Goal: Task Accomplishment & Management: Complete application form

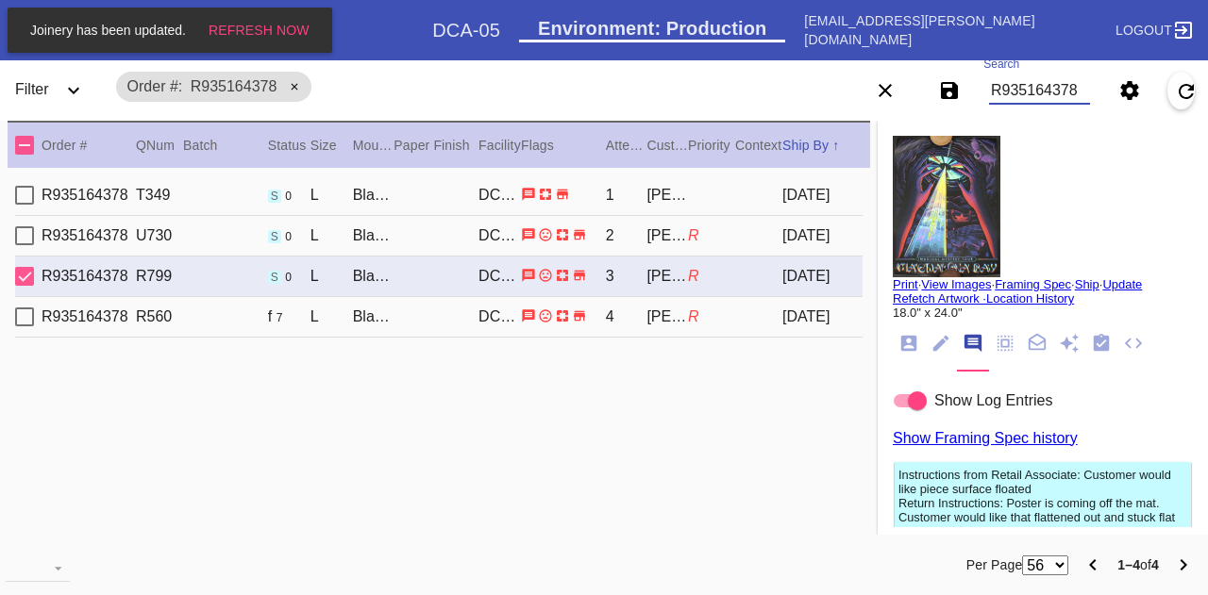
click at [1049, 98] on input "R935164378" at bounding box center [1039, 90] width 101 height 28
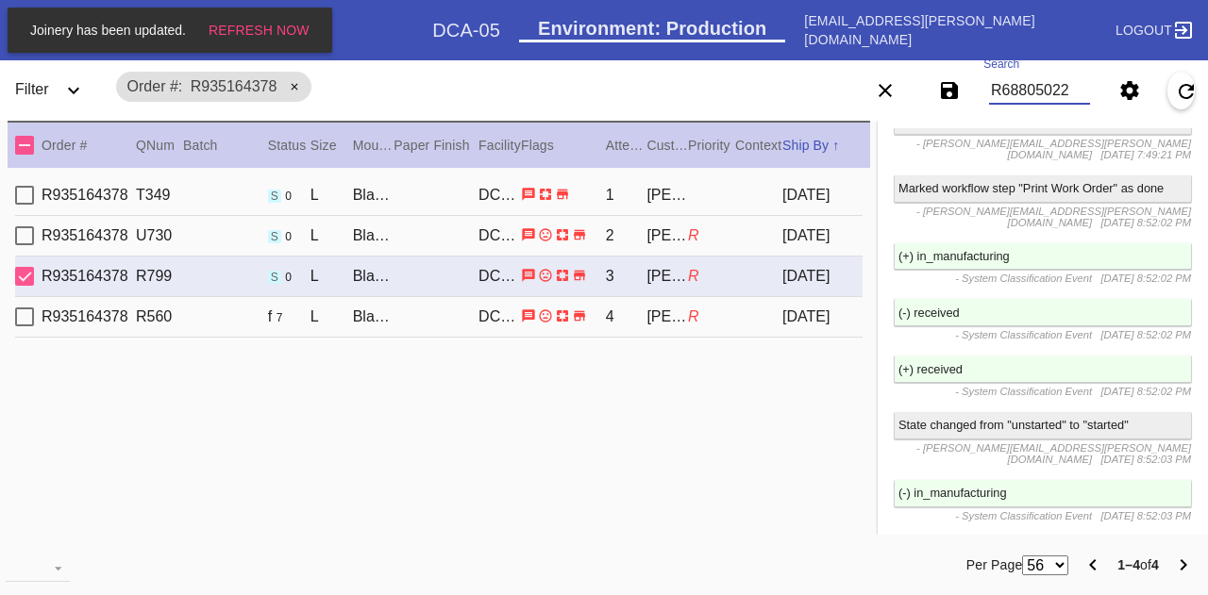
type input "R688050227"
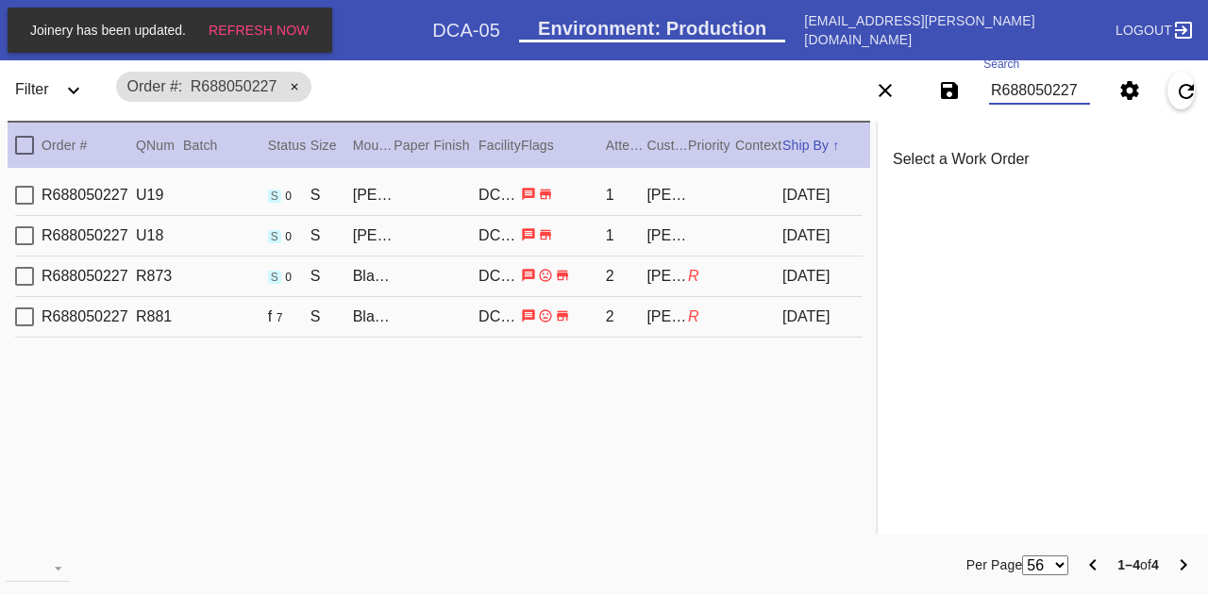
type input "R688050227"
click at [659, 207] on div "R688050227 U19 s 0 S [PERSON_NAME] Slim / Dove White DCA-05 1 [PERSON_NAME] [DA…" at bounding box center [438, 195] width 847 height 41
type input "1.125"
type input "1.3125"
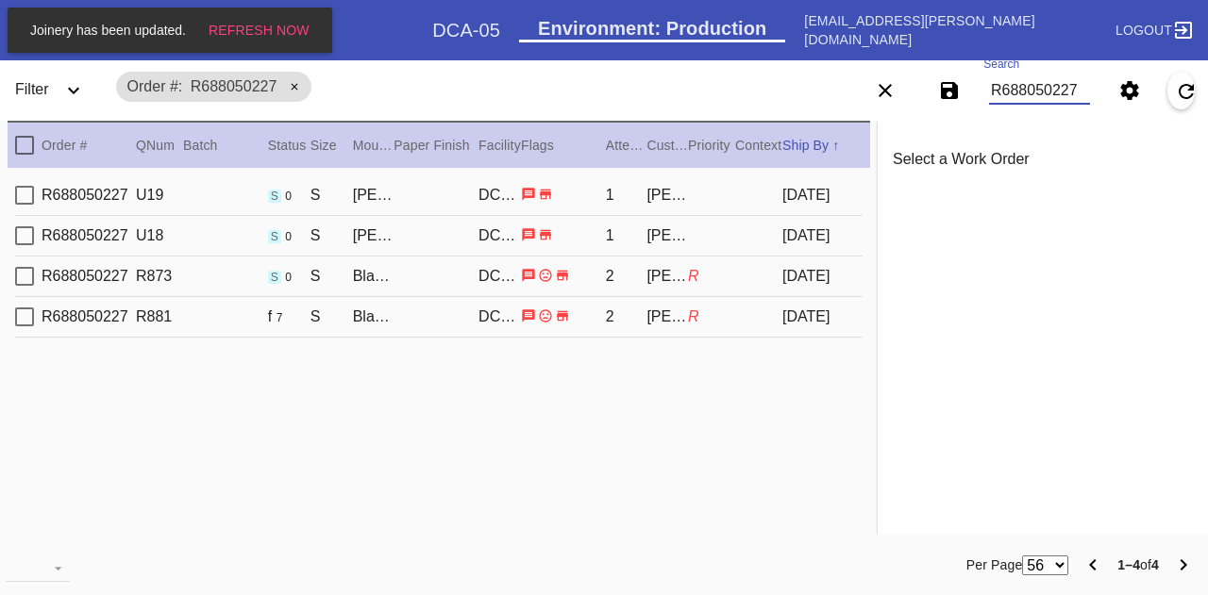
type input "1.125"
type input "0.1875"
type input "6.5"
type input "9.25"
type textarea "no condition to report."
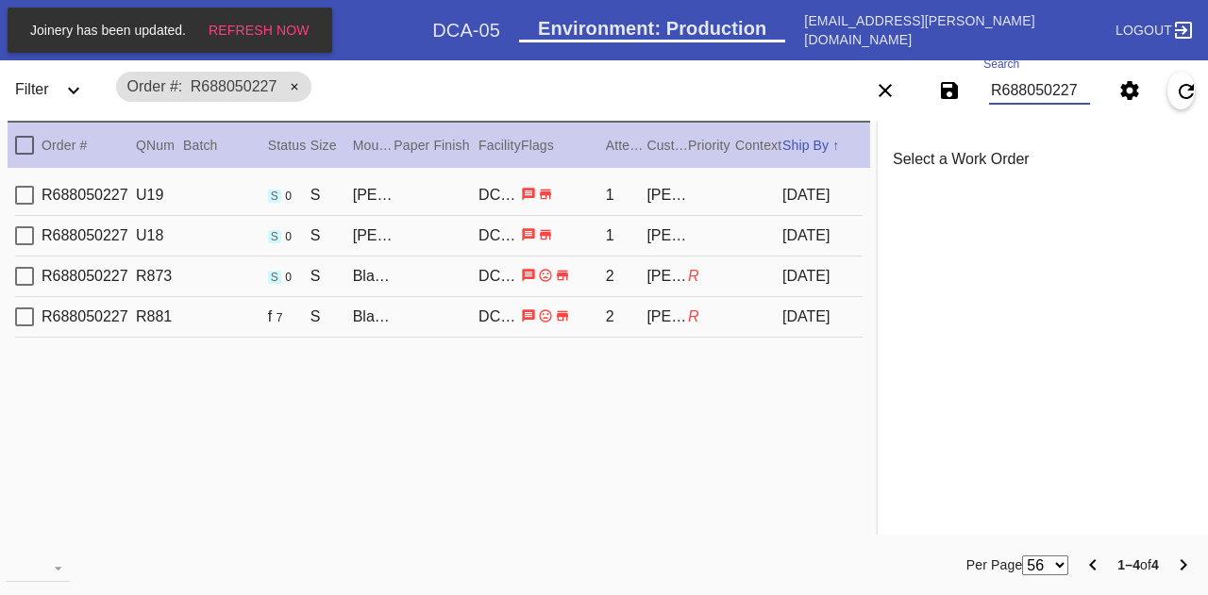
type input "[DATE]"
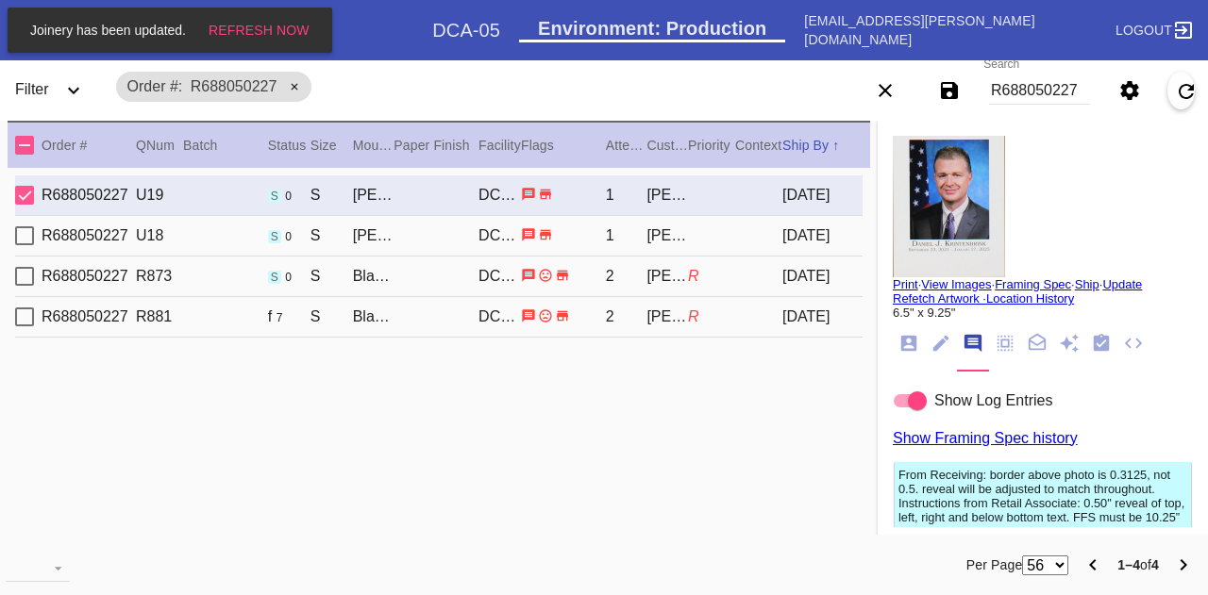
type input "1.4375"
type input "1.5"
type input "1.4375"
type input "6.125"
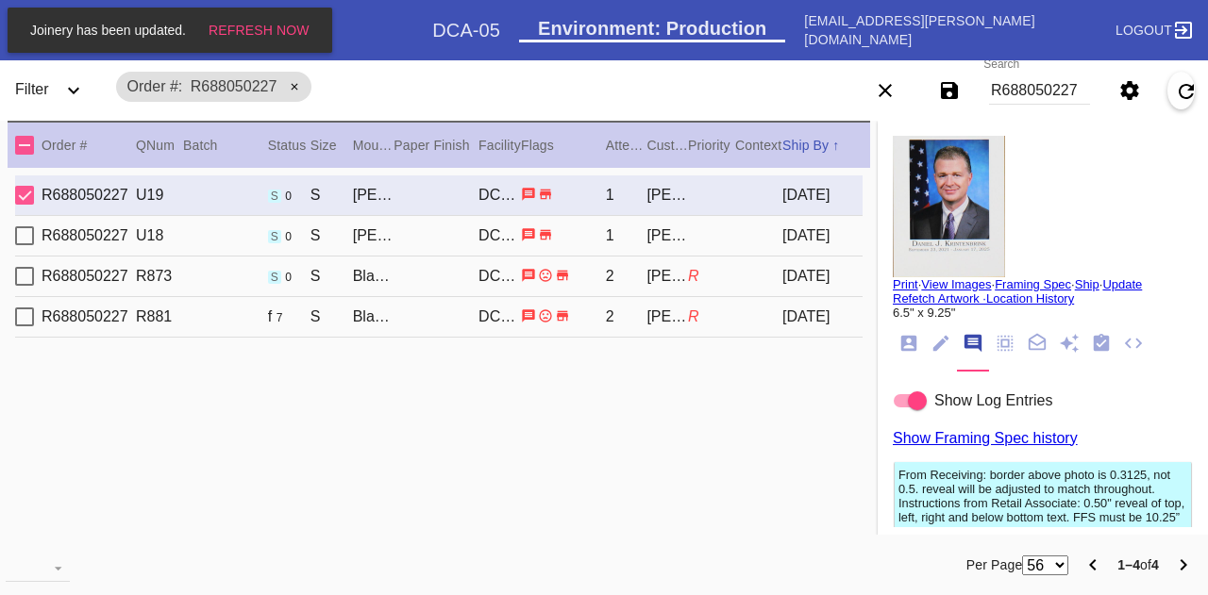
type input "8.625"
type textarea "Top edge is not parallel to top of art line."
type input "[DATE]"
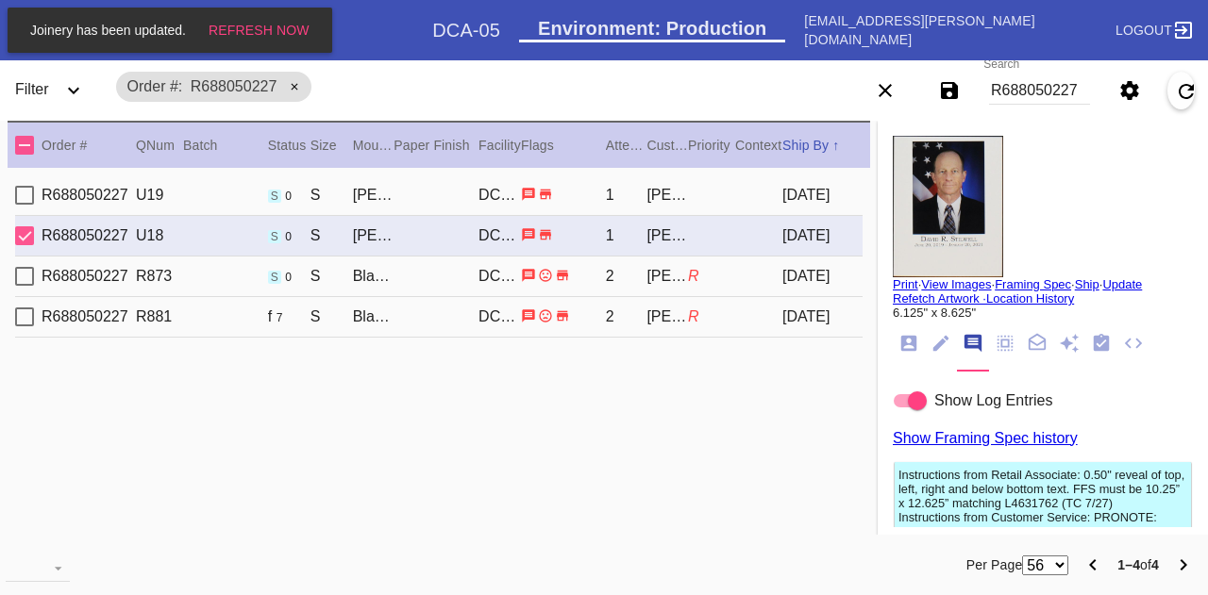
scroll to position [21, 0]
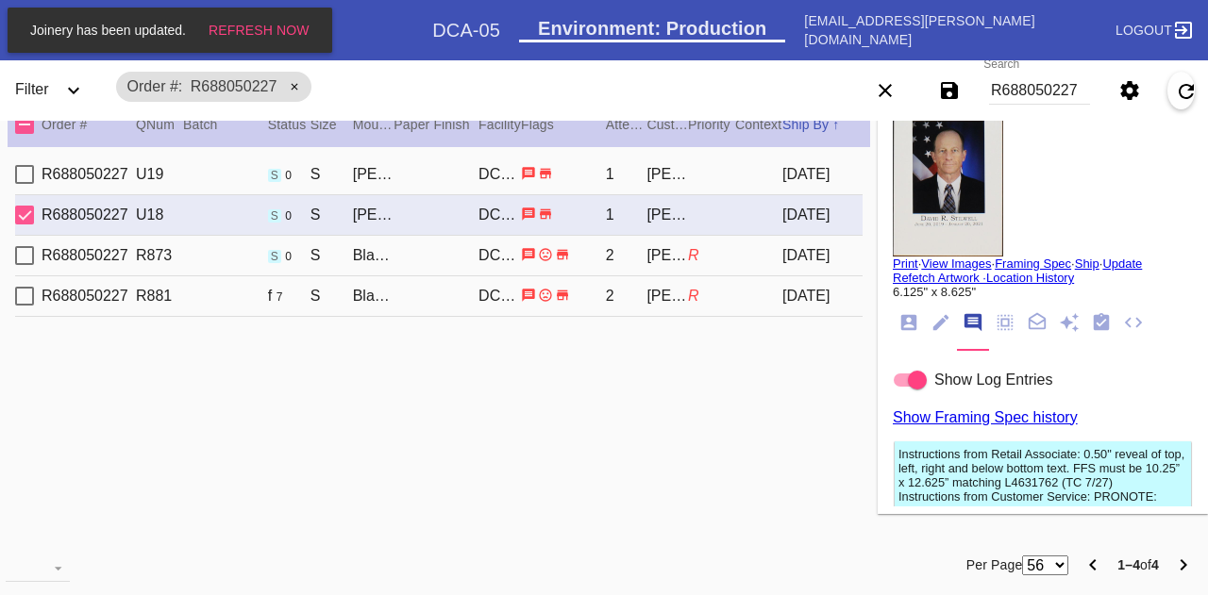
type input "1.125"
type input "1.3125"
type input "1.125"
type input "6.5"
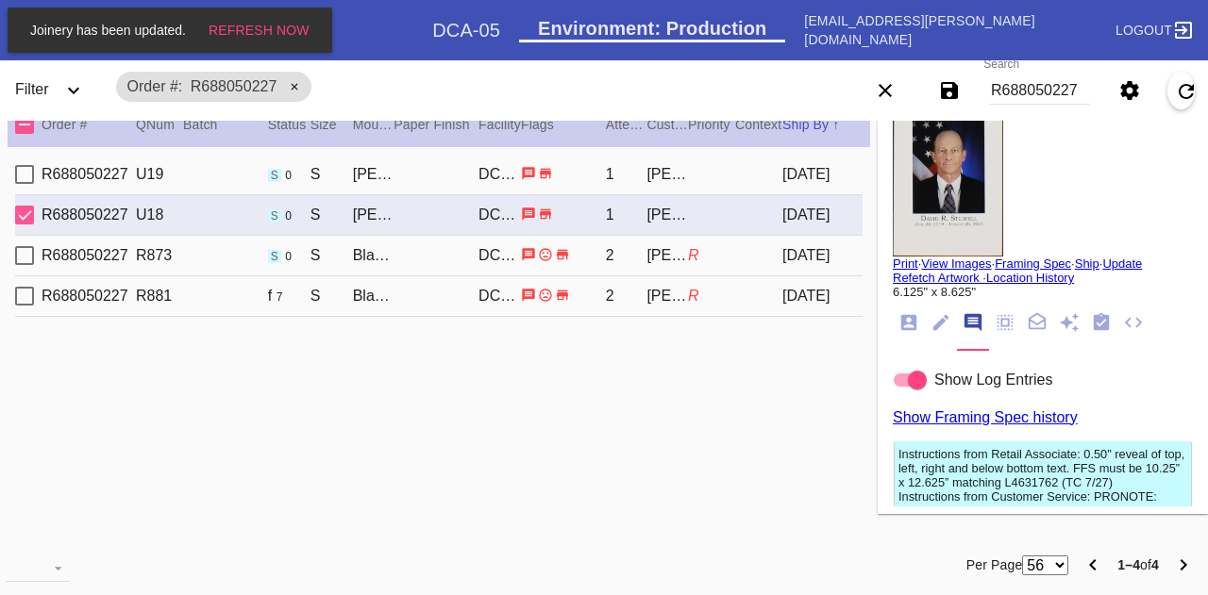
type input "9.25"
type textarea "no condition to report."
type input "[DATE]"
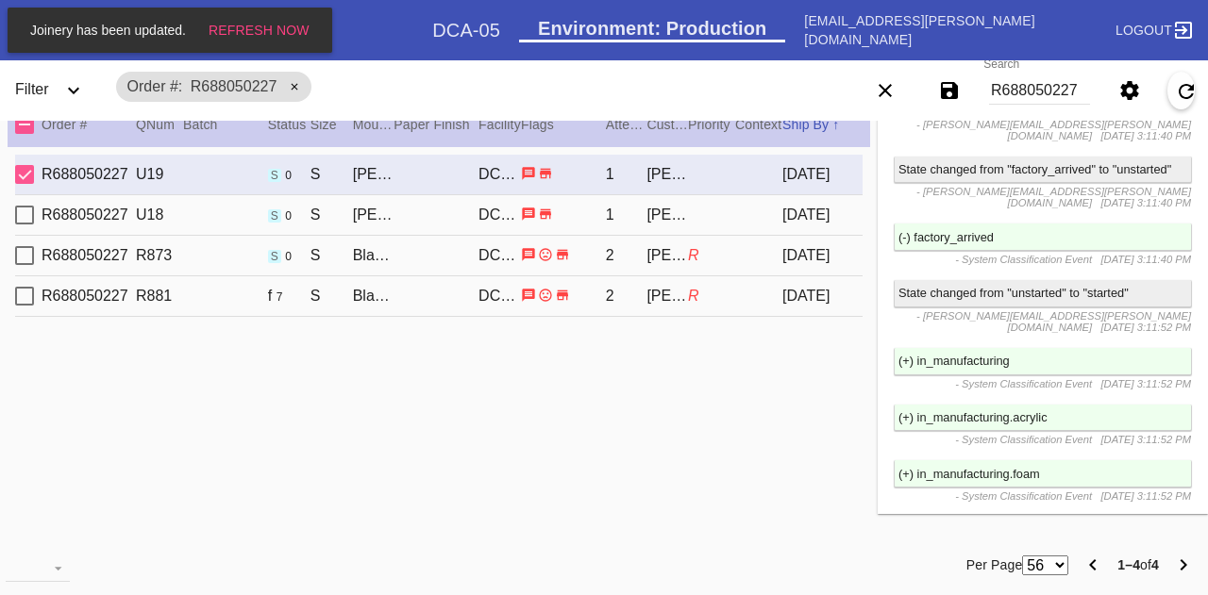
scroll to position [3522, 0]
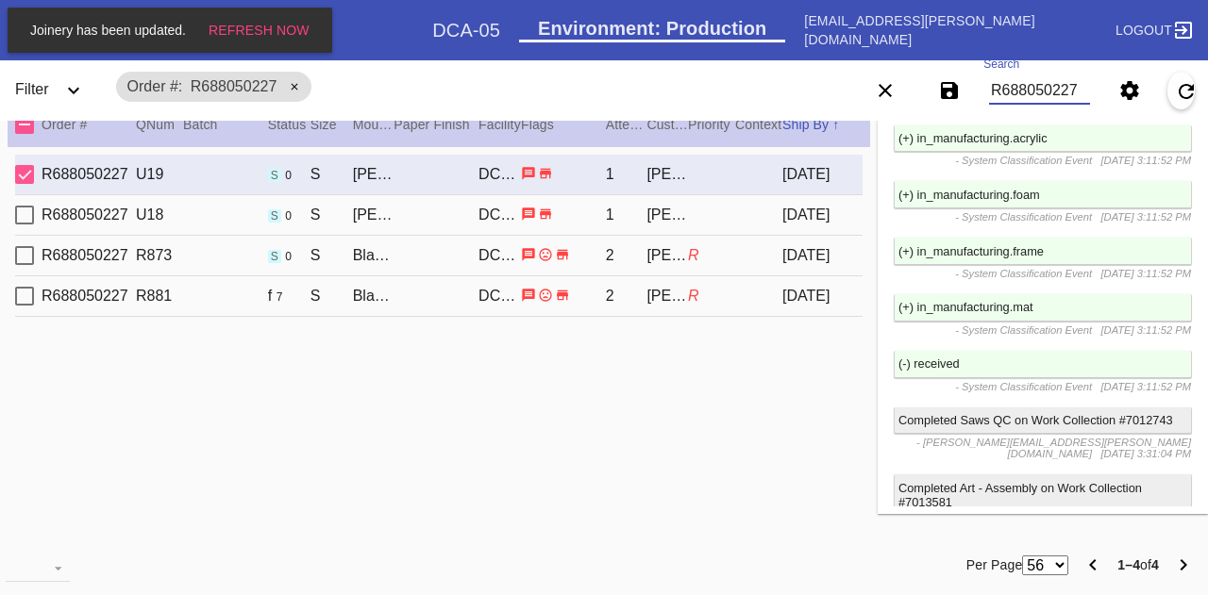
click at [1045, 92] on input "R688050227" at bounding box center [1039, 90] width 101 height 28
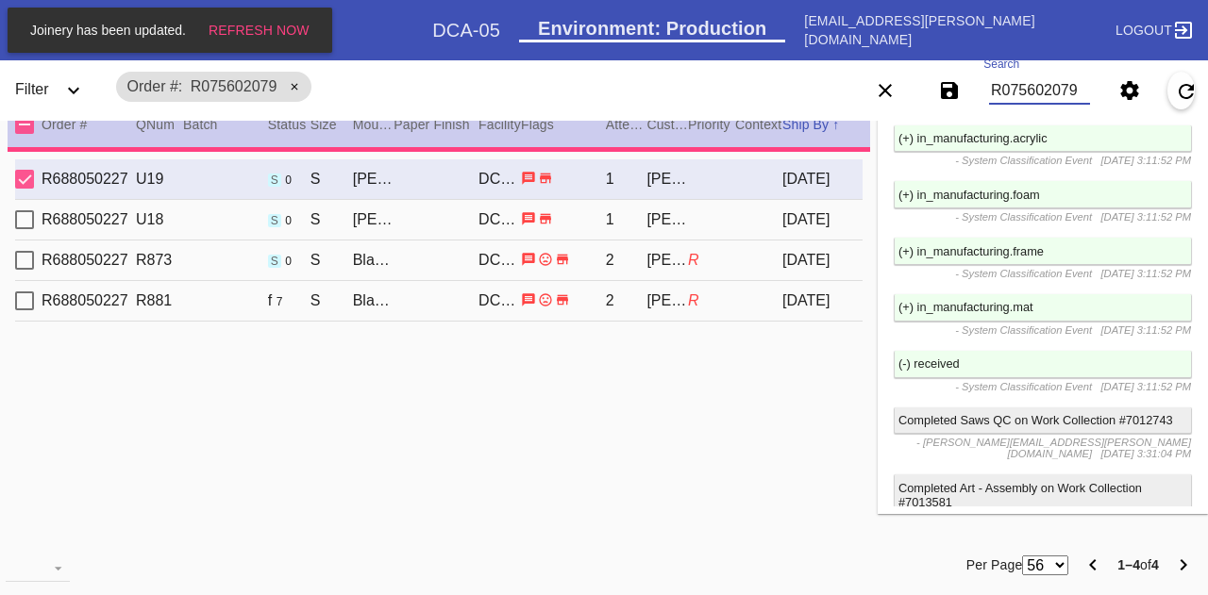
type input "R075602079"
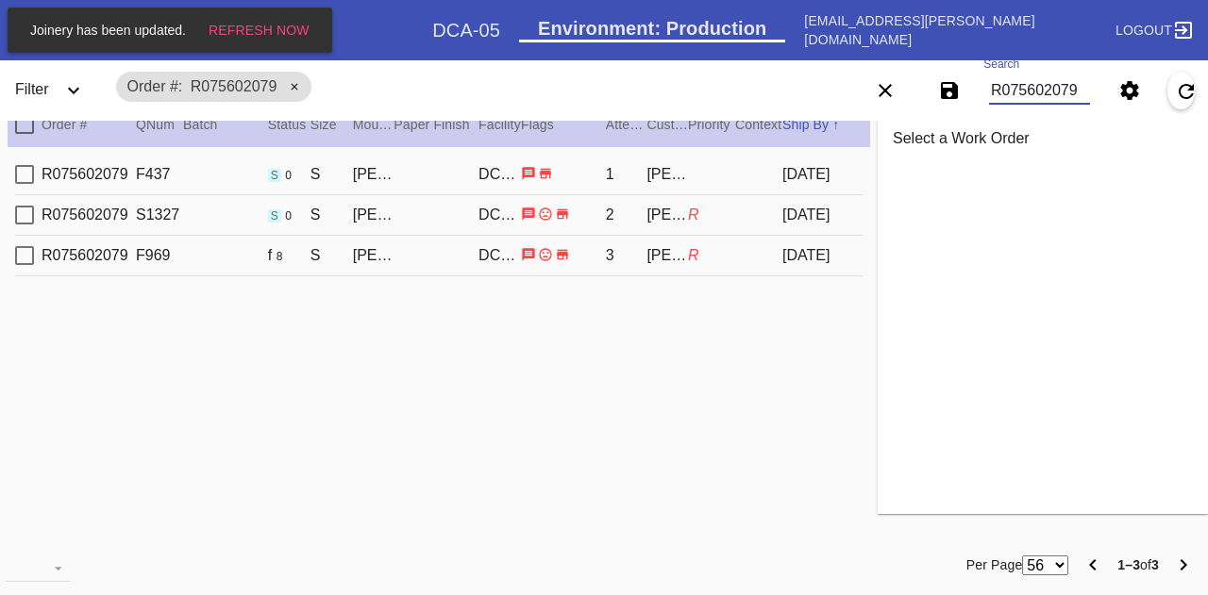
click at [480, 216] on div "DCA-05" at bounding box center [499, 215] width 42 height 17
type input "1.5"
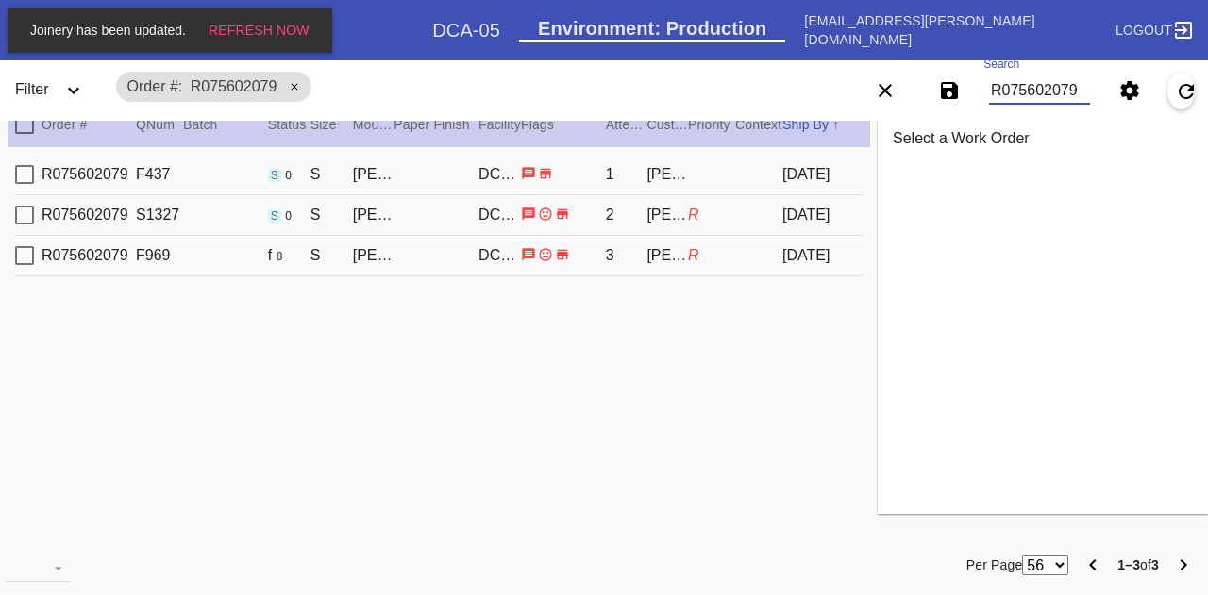
type input "0.1875"
type input "6.75"
type input "7.5"
type textarea "slight crease marks, doe snot lay flat. JNT 07/30"
type input "[DATE]"
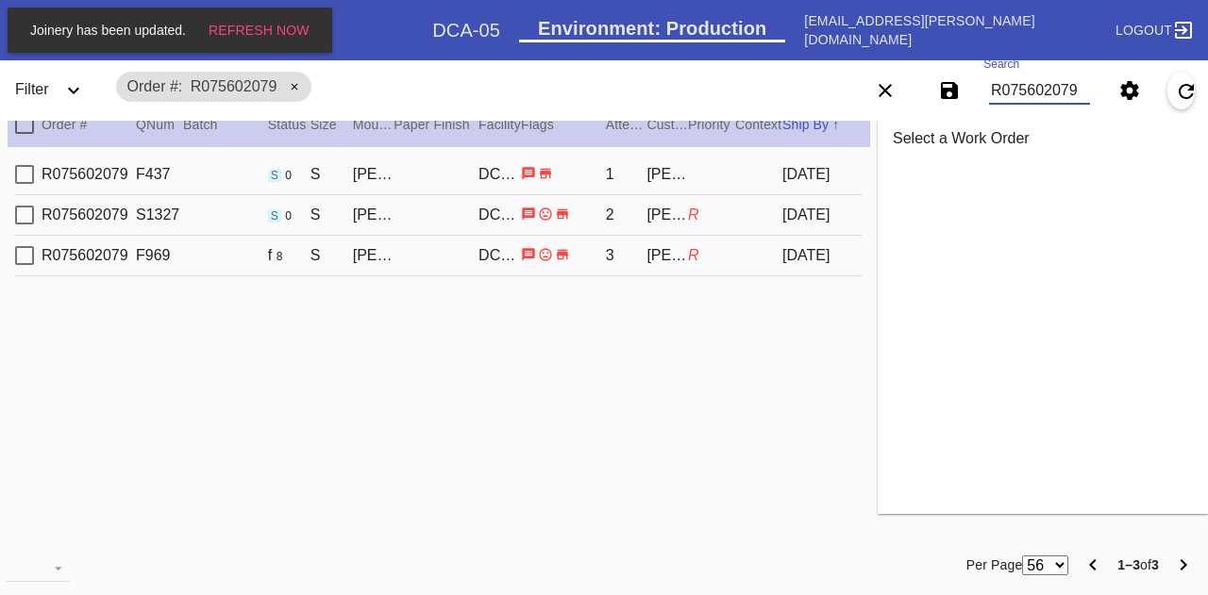
type input "[DATE]"
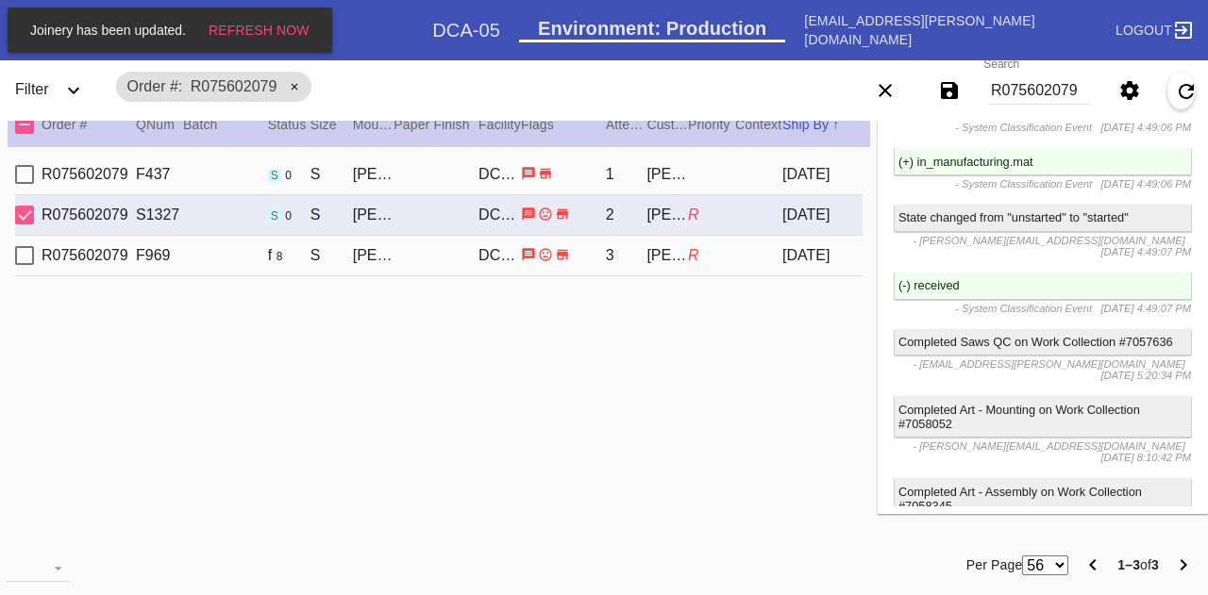
scroll to position [2991, 0]
click at [1027, 97] on input "R075602079" at bounding box center [1039, 90] width 101 height 28
click at [1028, 97] on input "R075602079" at bounding box center [1039, 90] width 101 height 28
type input "W405947086823236"
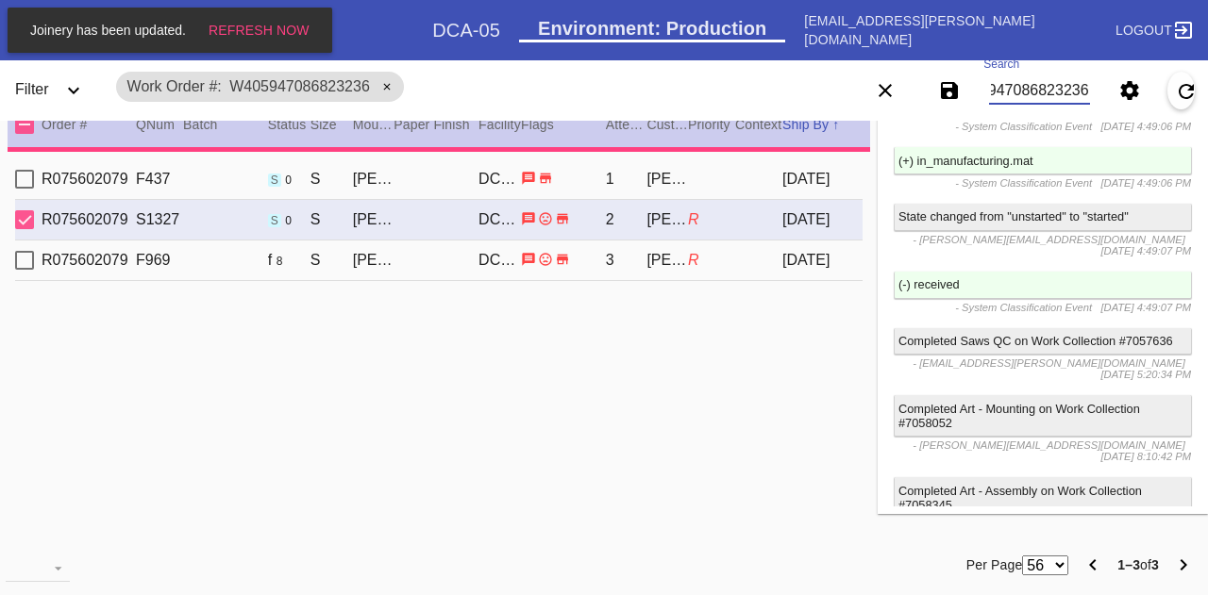
type input "14.5"
type textarea "Newspaper lightly warped. Light wear on spine of magazine."
type input "[DATE]"
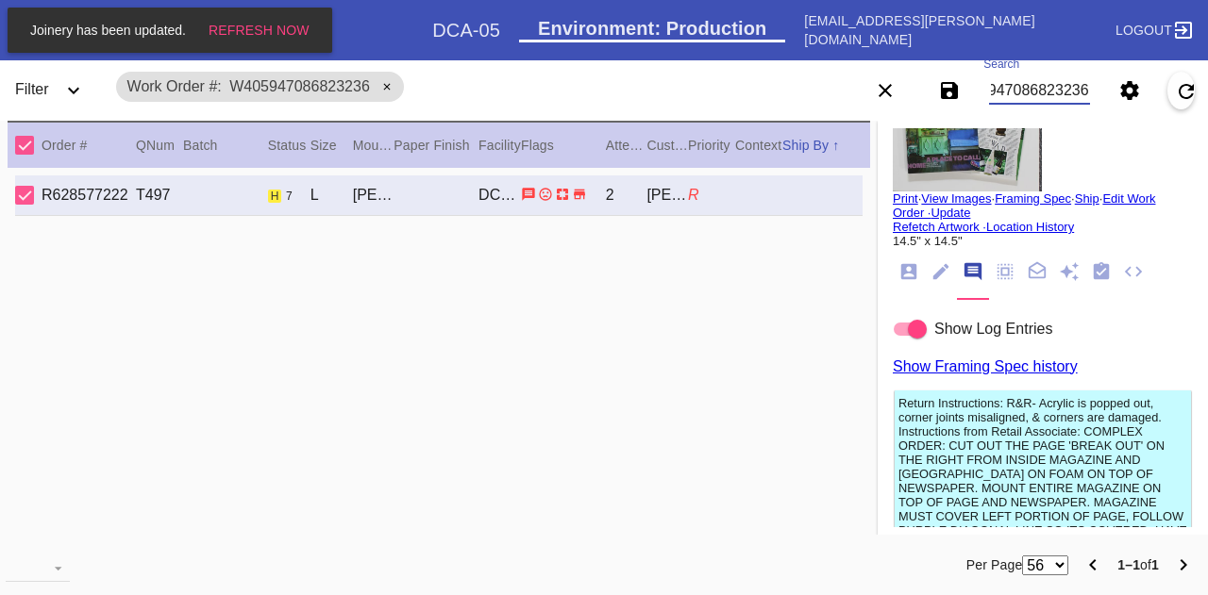
scroll to position [125, 0]
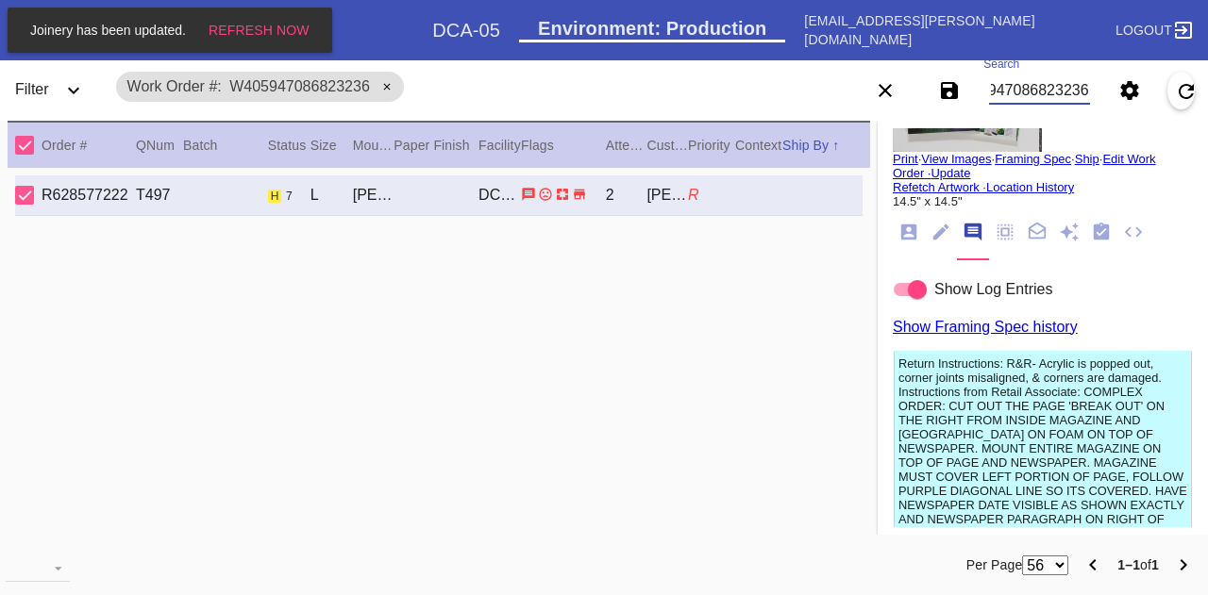
type input "W405947086823236"
click at [977, 352] on div "Return Instructions: R&R- Acrylic is popped out, corner joints misaligned, & co…" at bounding box center [1042, 470] width 296 height 239
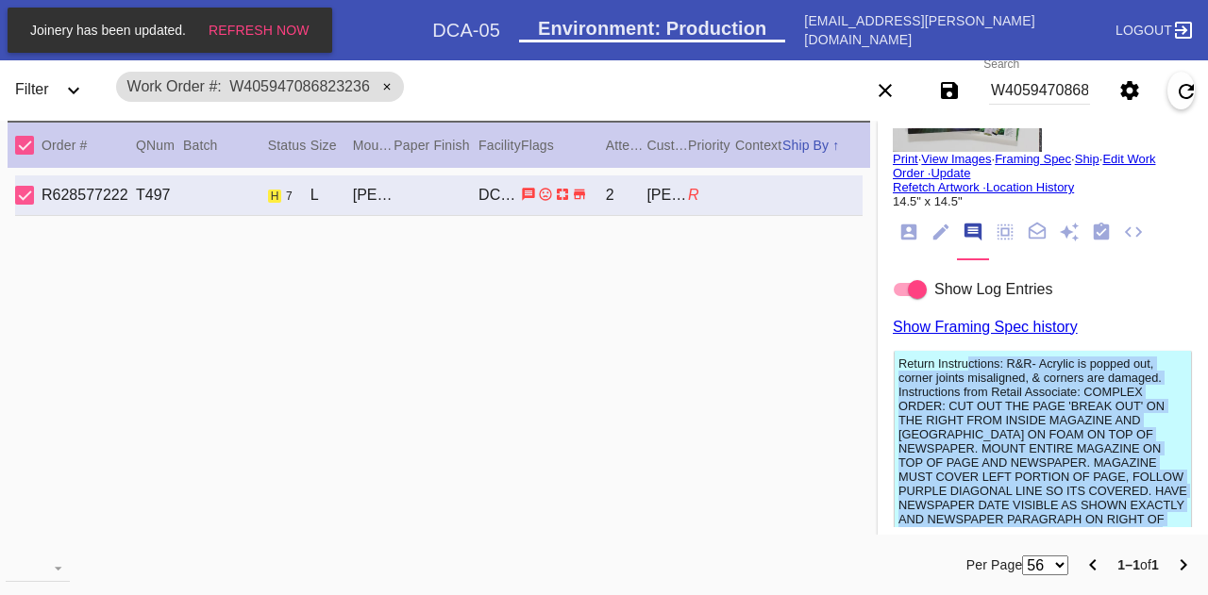
drag, startPoint x: 977, startPoint y: 352, endPoint x: 968, endPoint y: 400, distance: 48.9
click at [968, 400] on div "Return Instructions: R&R- Acrylic is popped out, corner joints misaligned, & co…" at bounding box center [1042, 470] width 296 height 239
click at [968, 400] on div "Instructions from Retail Associate: COMPLEX ORDER: CUT OUT THE PAGE 'BREAK OUT'…" at bounding box center [1042, 470] width 289 height 170
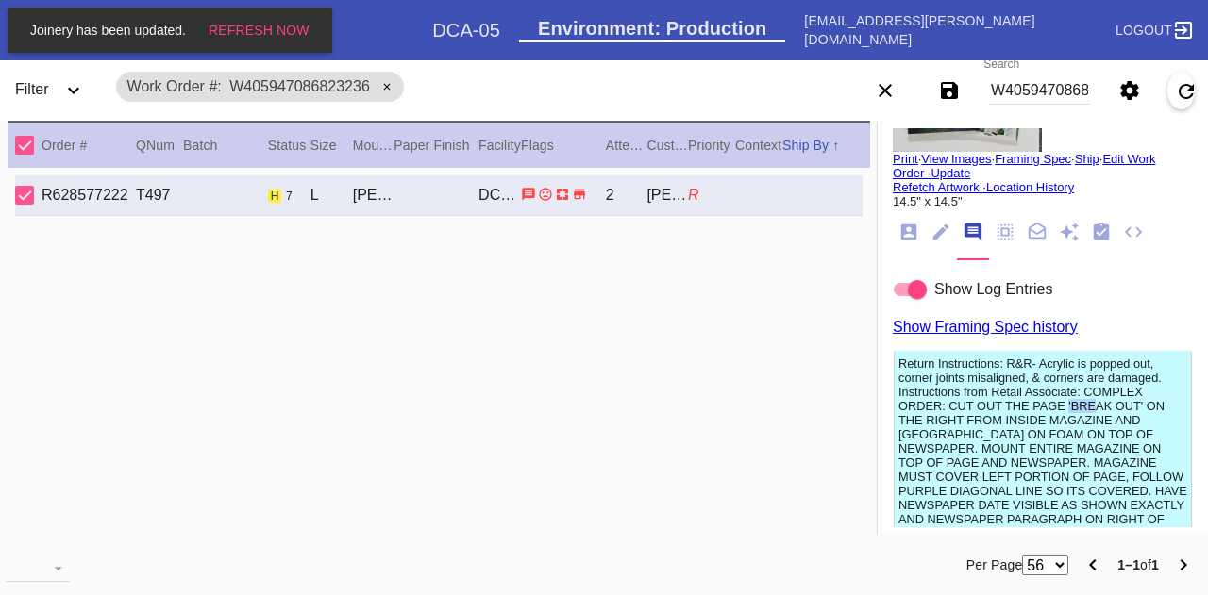
click at [968, 400] on div "Instructions from Retail Associate: COMPLEX ORDER: CUT OUT THE PAGE 'BREAK OUT'…" at bounding box center [1042, 470] width 289 height 170
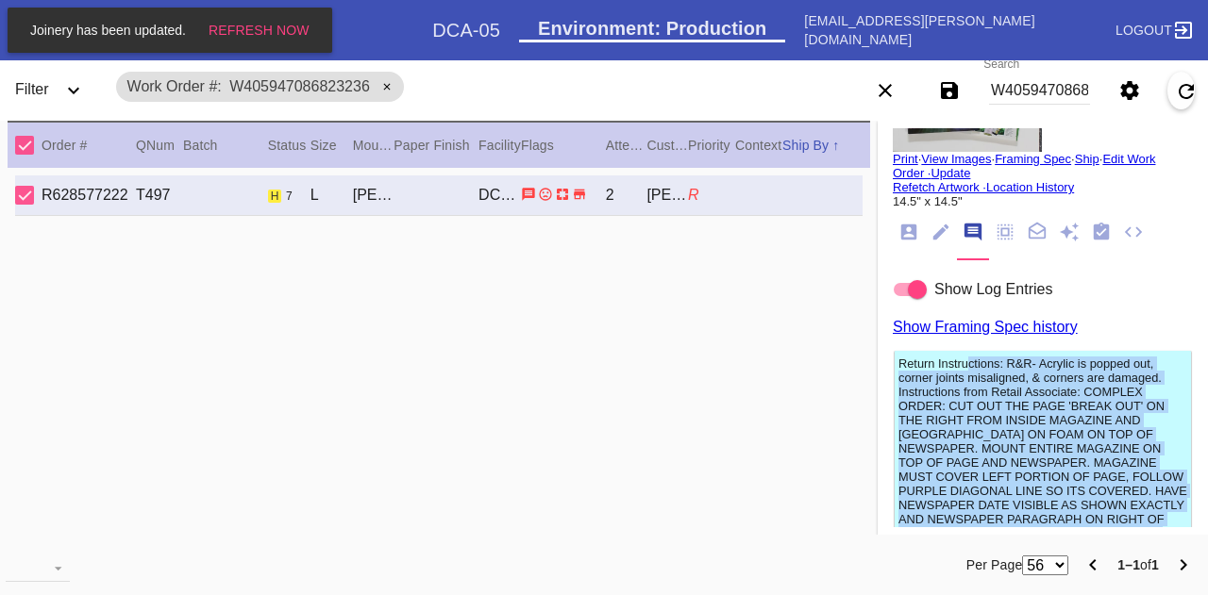
drag, startPoint x: 968, startPoint y: 400, endPoint x: 959, endPoint y: 381, distance: 21.1
click at [959, 381] on div "Return Instructions: R&R- Acrylic is popped out, corner joints misaligned, & co…" at bounding box center [1042, 470] width 296 height 239
click at [959, 381] on div "Return Instructions: R&R- Acrylic is popped out, corner joints misaligned, & co…" at bounding box center [1042, 371] width 289 height 28
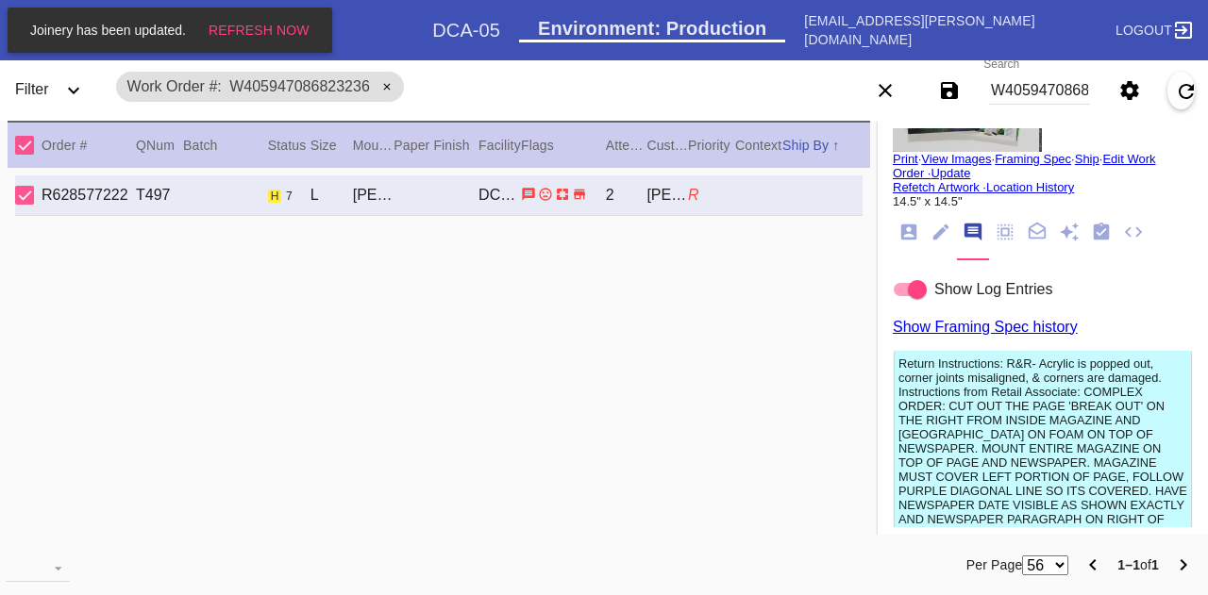
click at [899, 242] on ng-md-icon "Order Info" at bounding box center [908, 233] width 21 height 23
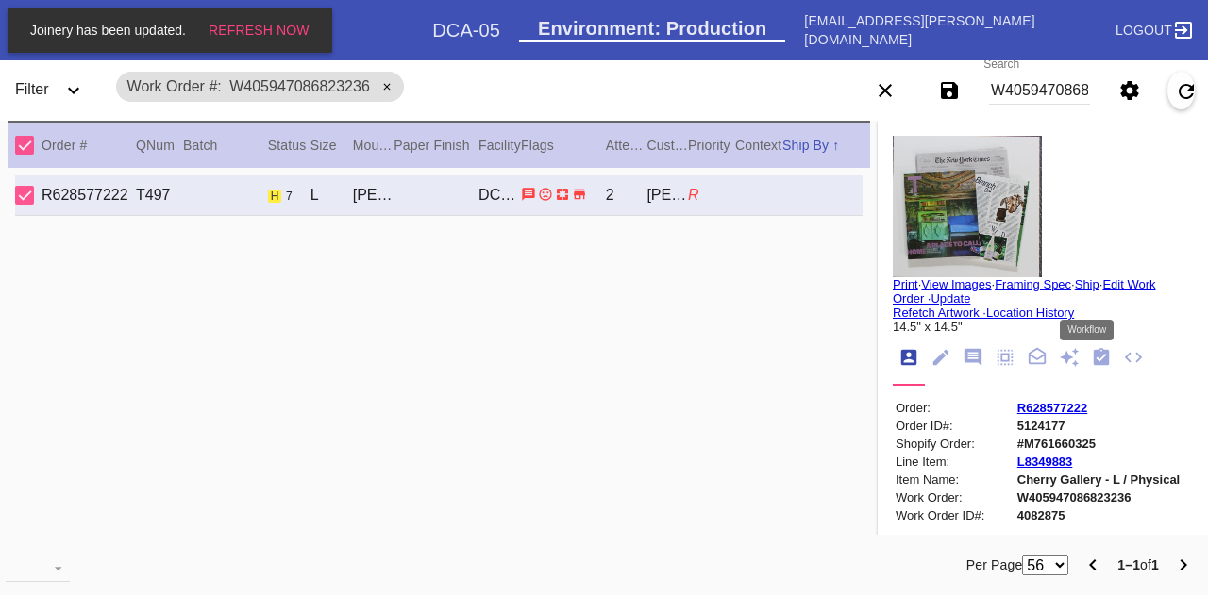
click at [1094, 354] on icon "Workflow" at bounding box center [1102, 356] width 16 height 17
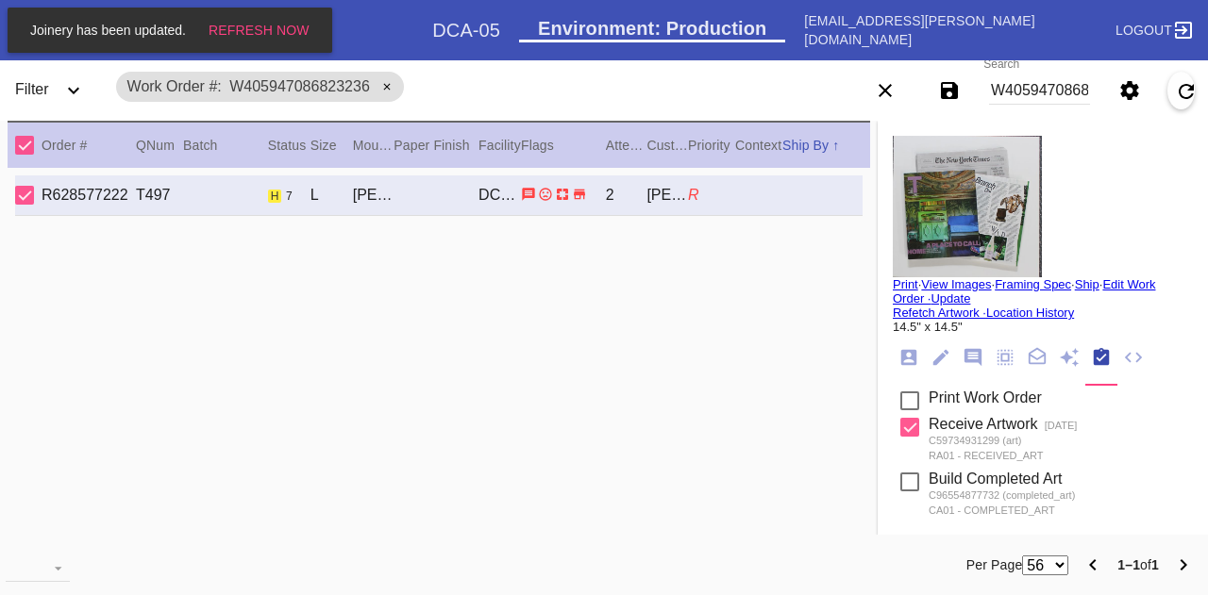
click at [904, 365] on md-tab-item at bounding box center [909, 358] width 32 height 35
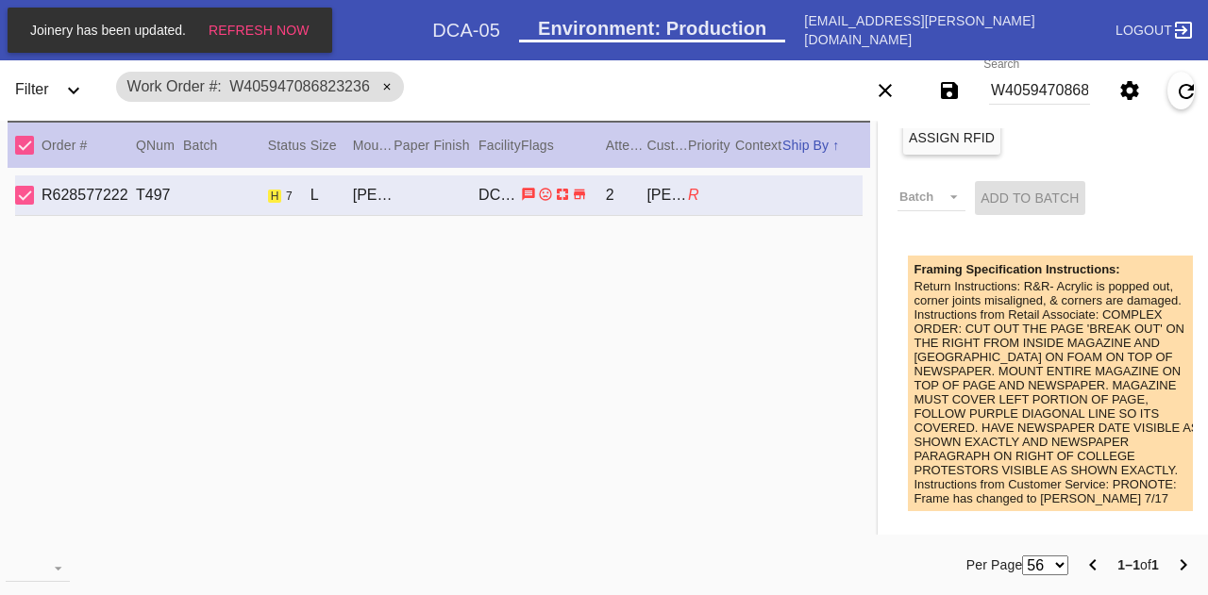
scroll to position [917, 0]
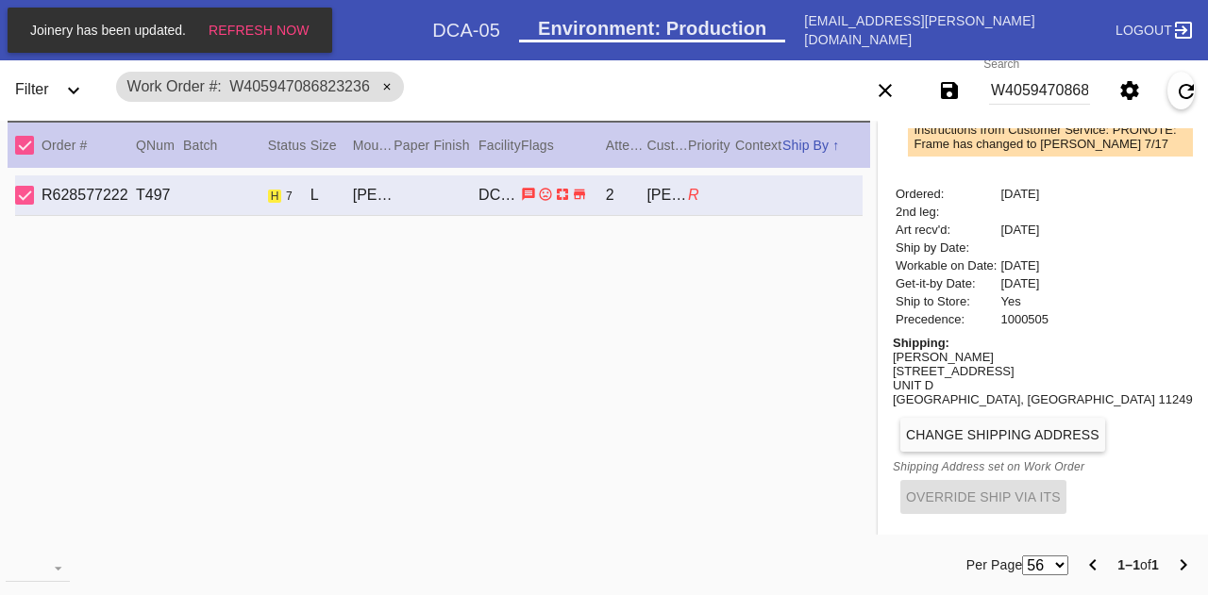
copy div "[EMAIL_ADDRESS][DOMAIN_NAME] Change Shipping Address"
click at [941, 353] on div "[PERSON_NAME]" at bounding box center [1043, 357] width 300 height 14
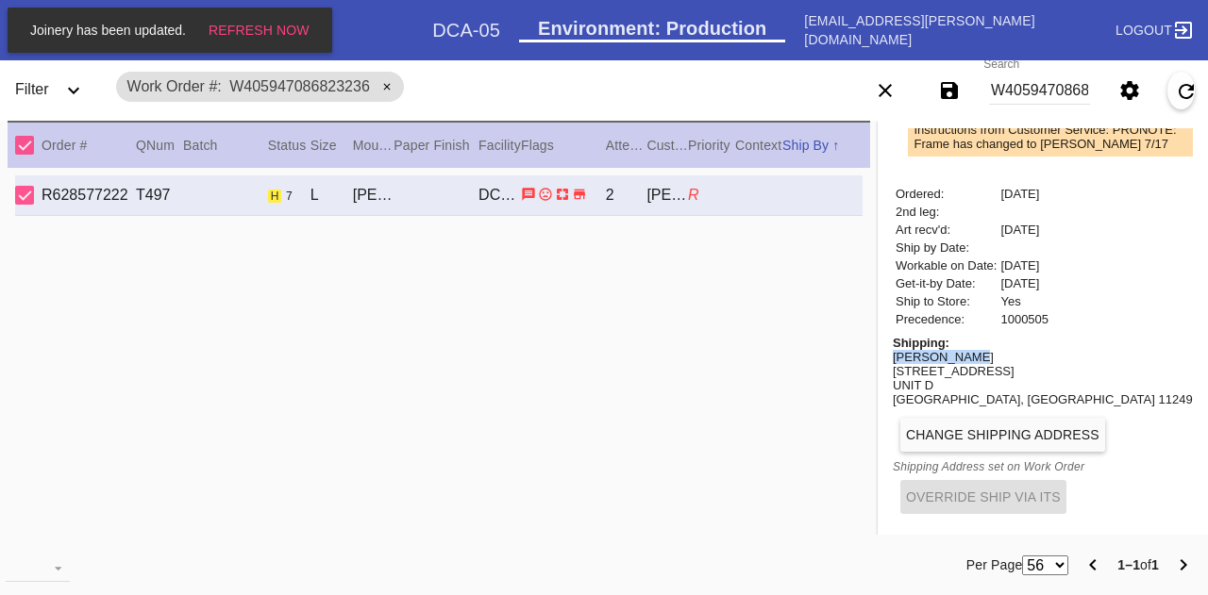
drag, startPoint x: 941, startPoint y: 353, endPoint x: 881, endPoint y: 352, distance: 59.4
click at [893, 352] on div "[PERSON_NAME]" at bounding box center [1043, 357] width 300 height 14
copy div "[PERSON_NAME]"
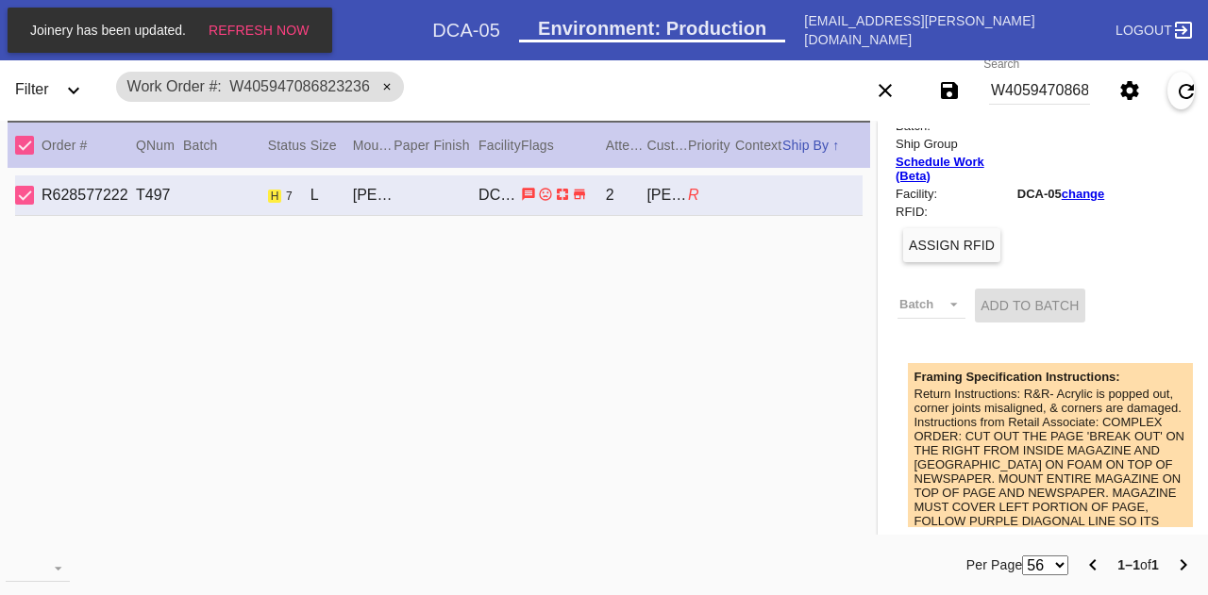
scroll to position [0, 0]
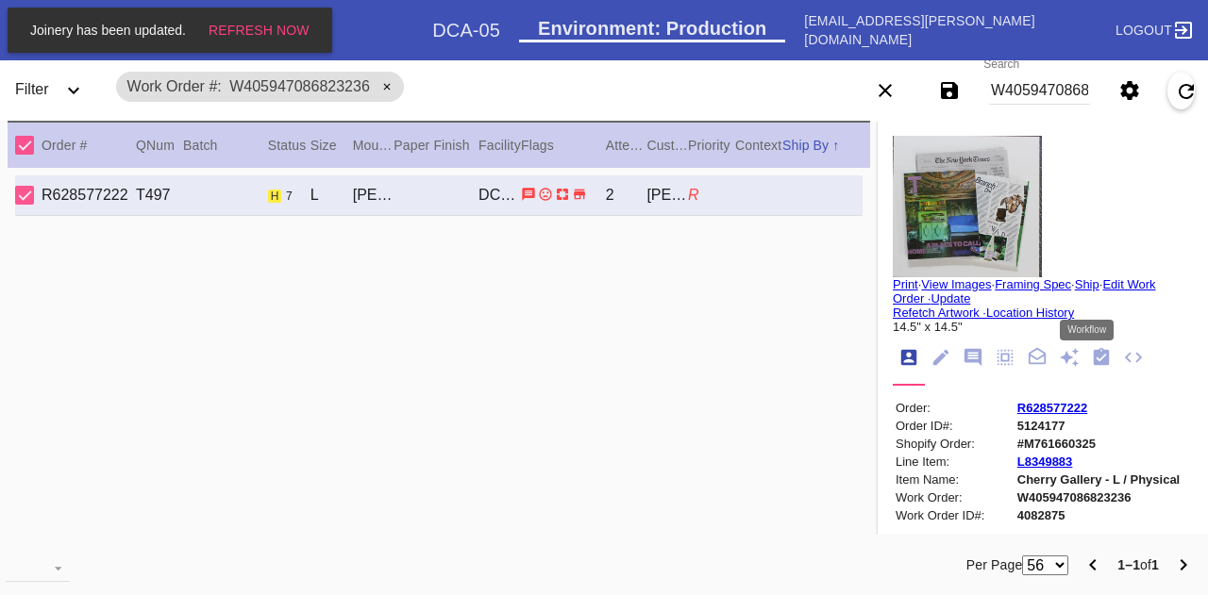
click at [1094, 361] on icon "Workflow" at bounding box center [1102, 356] width 16 height 17
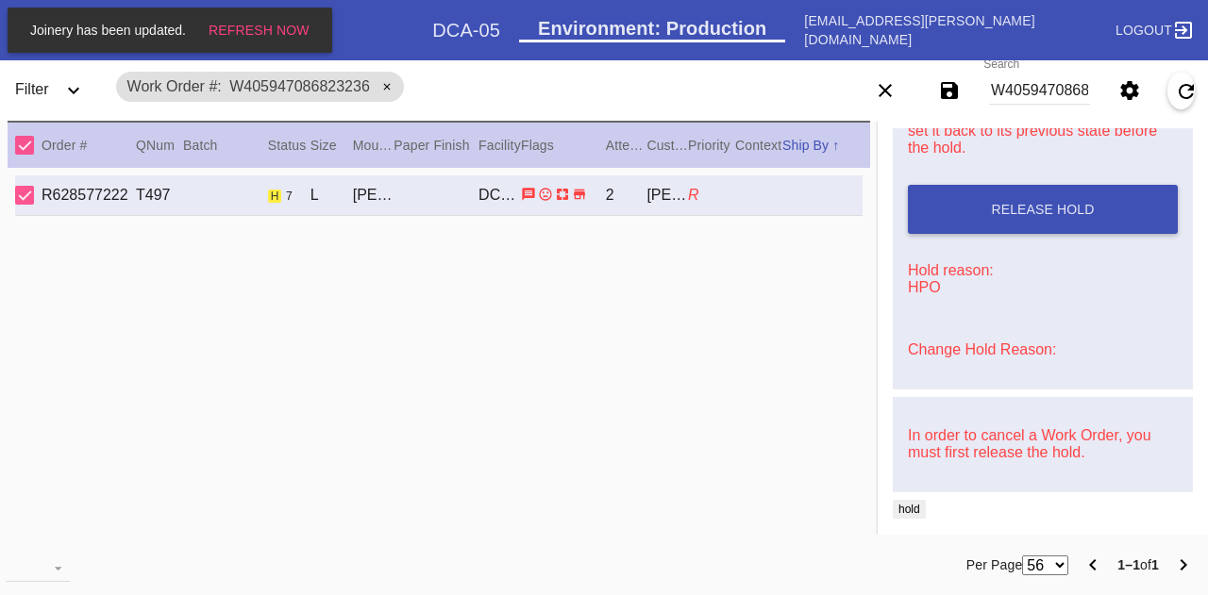
scroll to position [953, 0]
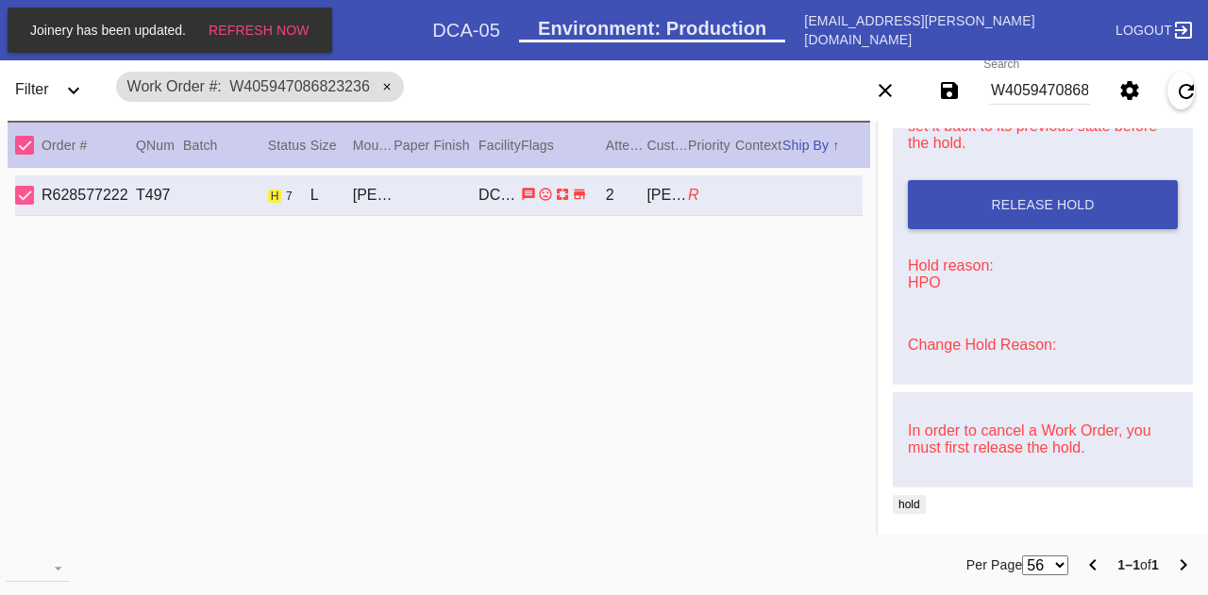
click at [974, 357] on p "Change Hold Reason:" at bounding box center [1042, 345] width 285 height 32
click at [965, 351] on link "Change Hold Reason:" at bounding box center [982, 345] width 148 height 16
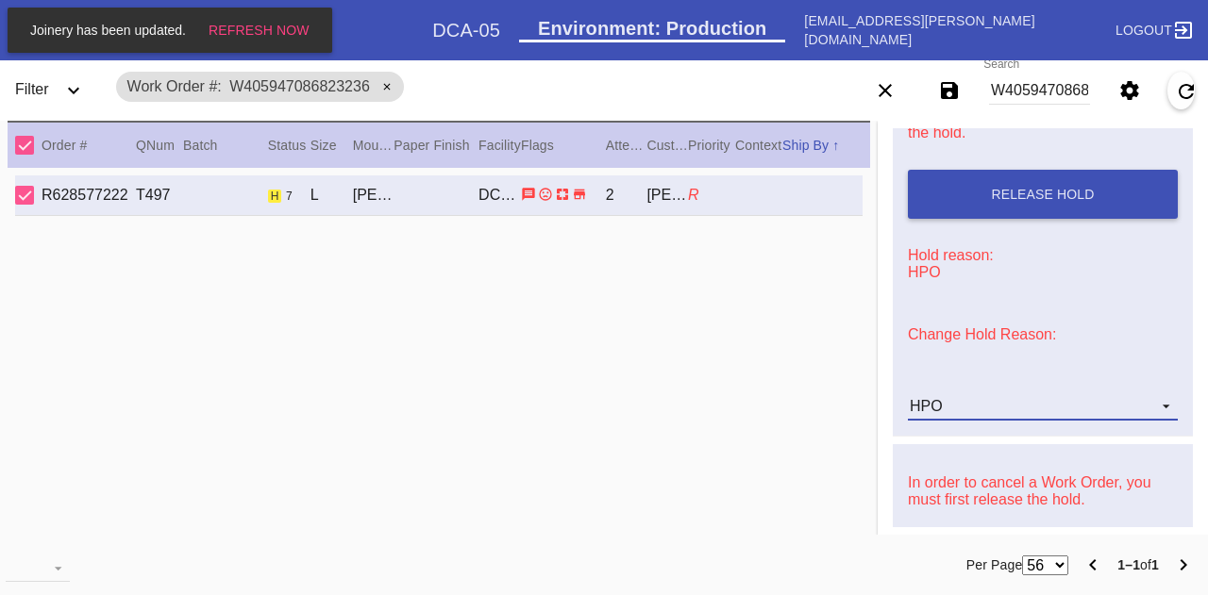
click at [920, 405] on md-select-value "HPO" at bounding box center [1043, 406] width 270 height 28
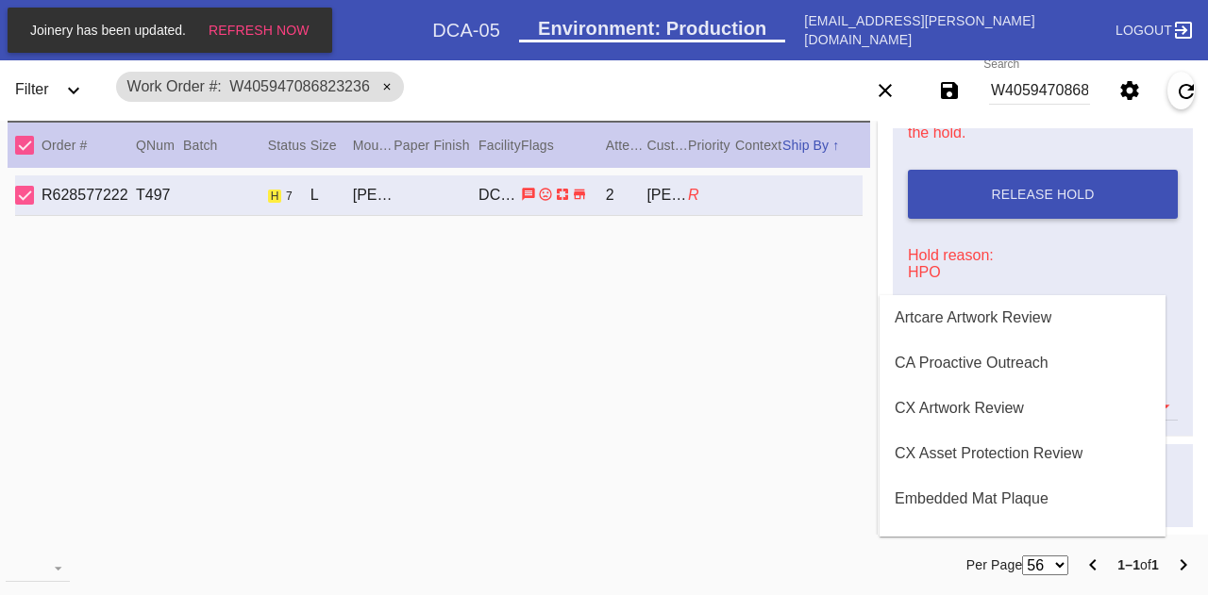
scroll to position [264, 0]
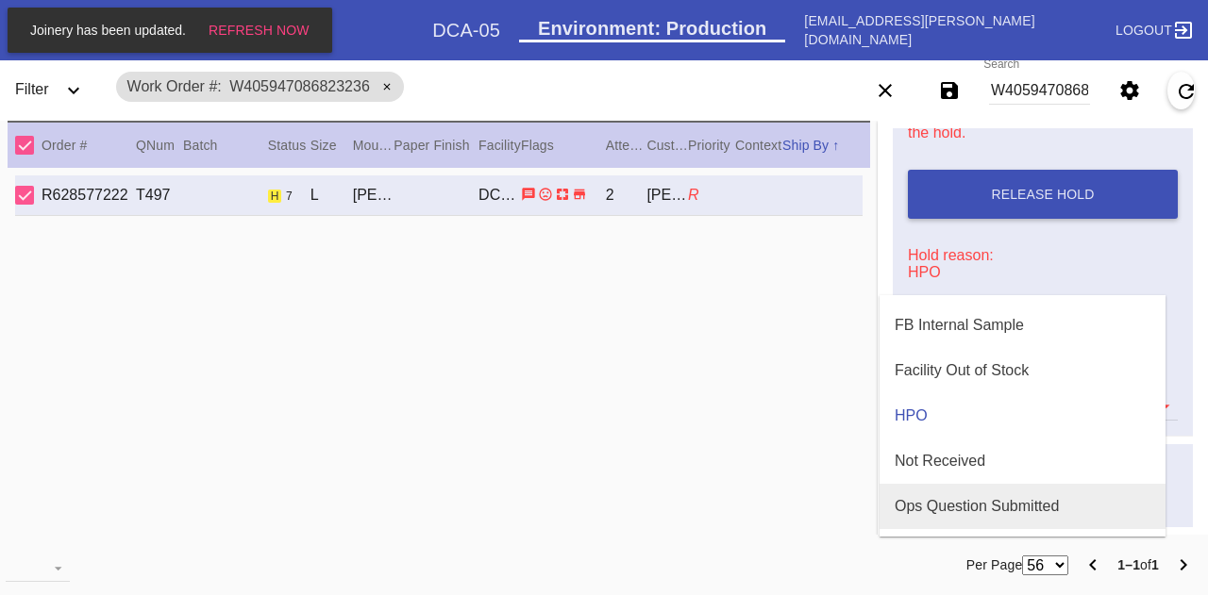
click at [977, 492] on md-option "Ops Question Submitted" at bounding box center [1022, 506] width 286 height 45
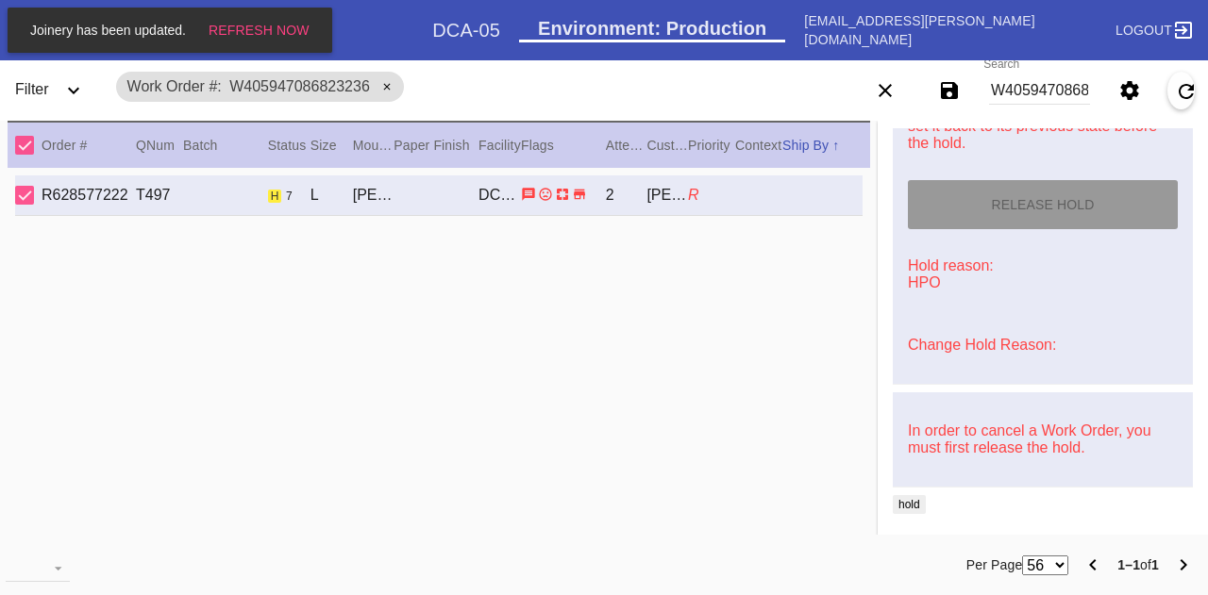
click at [768, 278] on div "R628577222 T497 h 7 [PERSON_NAME] (Deep) / White DCA-05 2 [PERSON_NAME] R" at bounding box center [439, 362] width 862 height 388
type input "[DATE]"
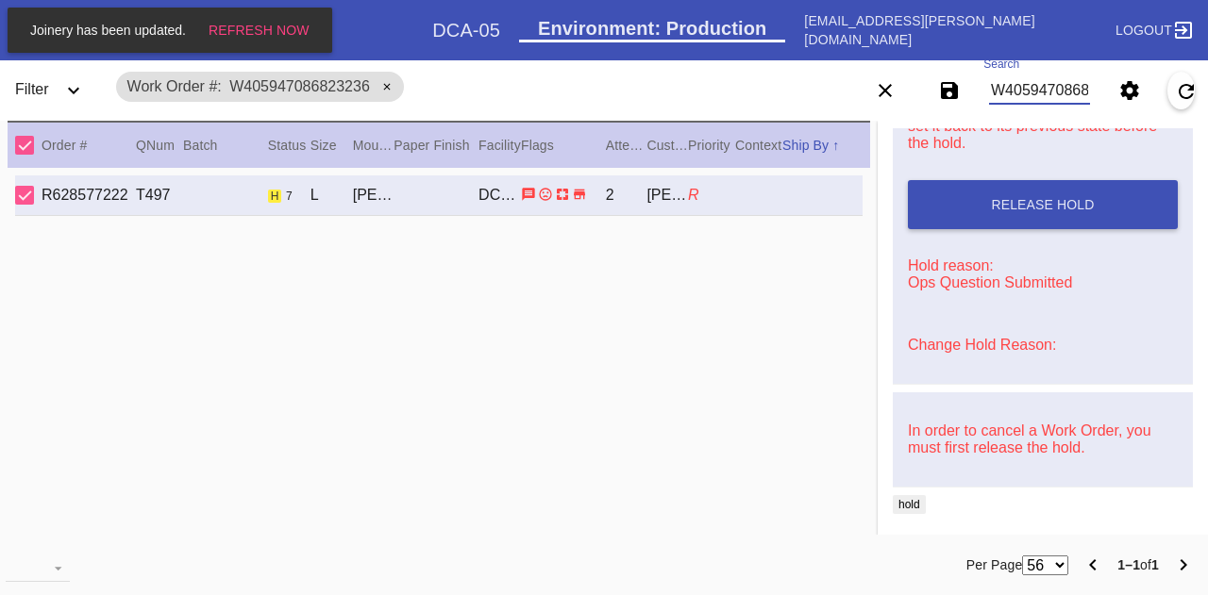
click at [1037, 92] on input "W405947086823236" at bounding box center [1039, 90] width 101 height 28
paste input "34366192308489 W257318462078923 W637138627397419 W283615210755666 W742452194834…"
type input "W434366192308489 W257318462078923 W637138627397419 W283615210755666 W7424521948…"
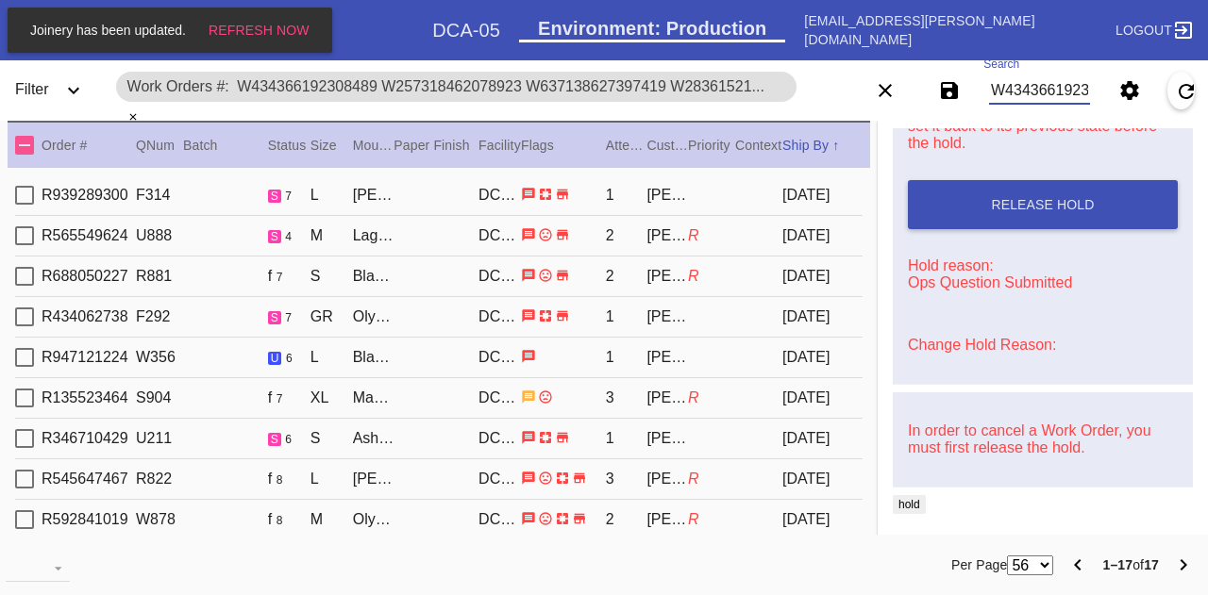
scroll to position [322, 0]
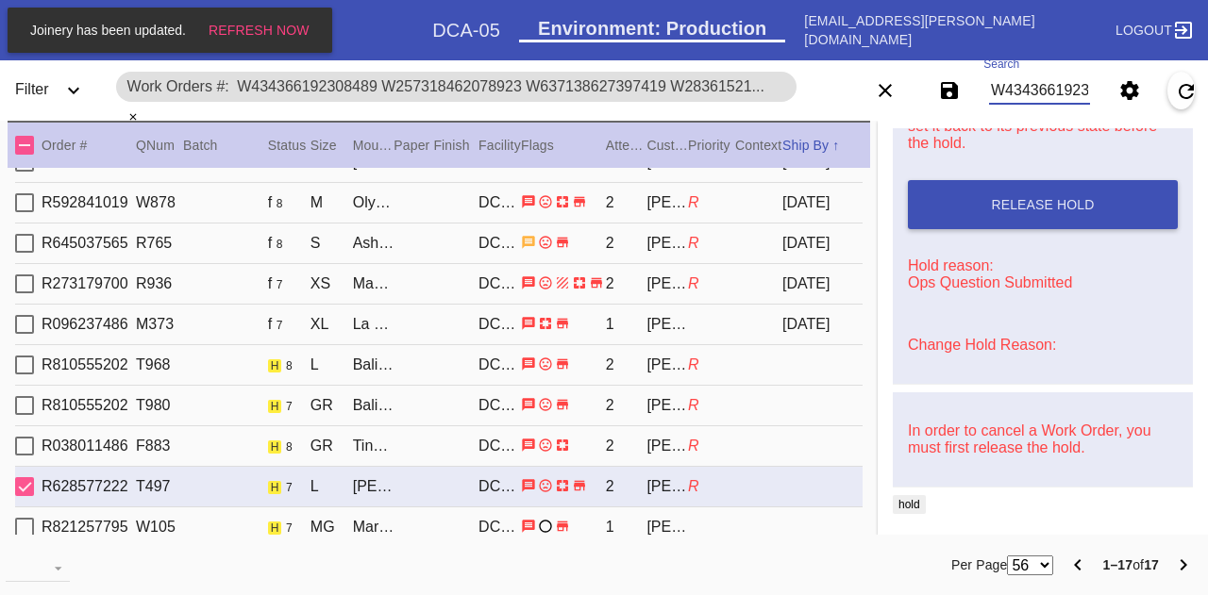
click at [435, 358] on div "R810555202 T968 h 8 L Bali / Pale Green - Silk DCA-05 2 [PERSON_NAME] R" at bounding box center [438, 365] width 847 height 41
type input "3.0"
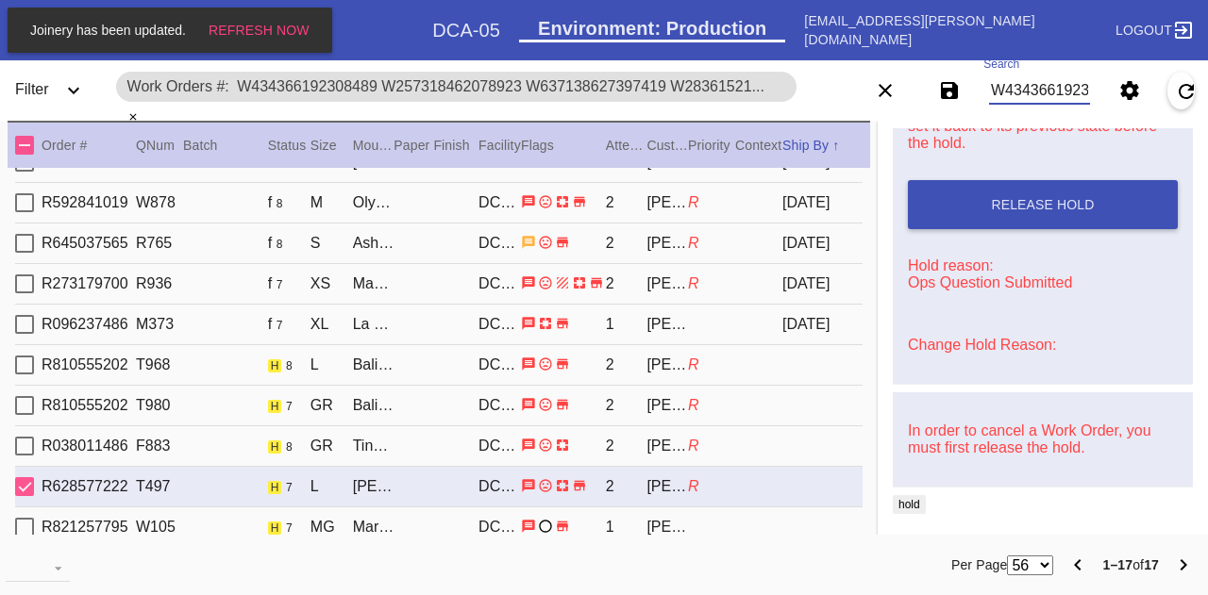
type input "21.75"
type input "13.0"
type textarea "paper border is wrinkled, creasing, and lifting from art; stains around paper b…"
type input "[DATE]"
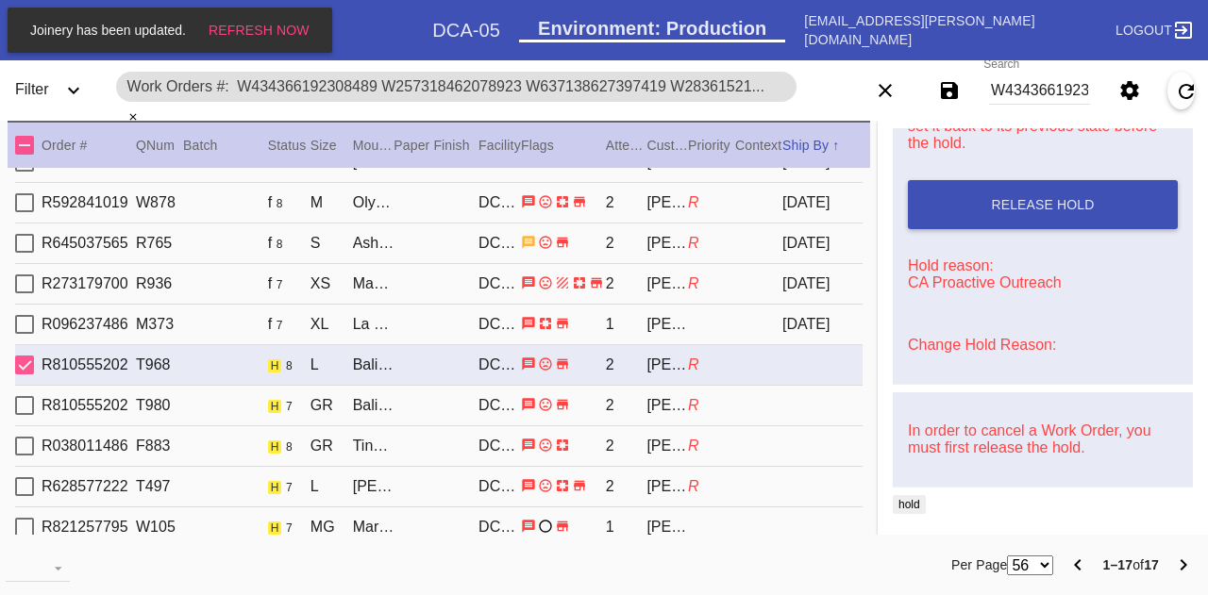
scroll to position [0, 0]
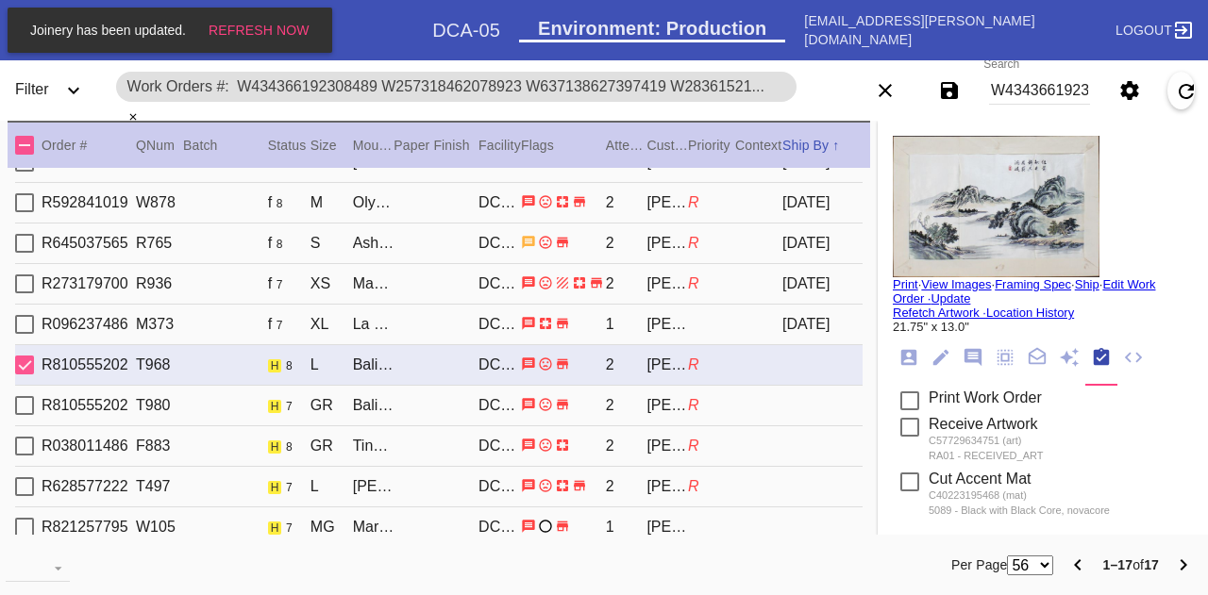
click at [898, 354] on icon "Order Info" at bounding box center [908, 357] width 21 height 21
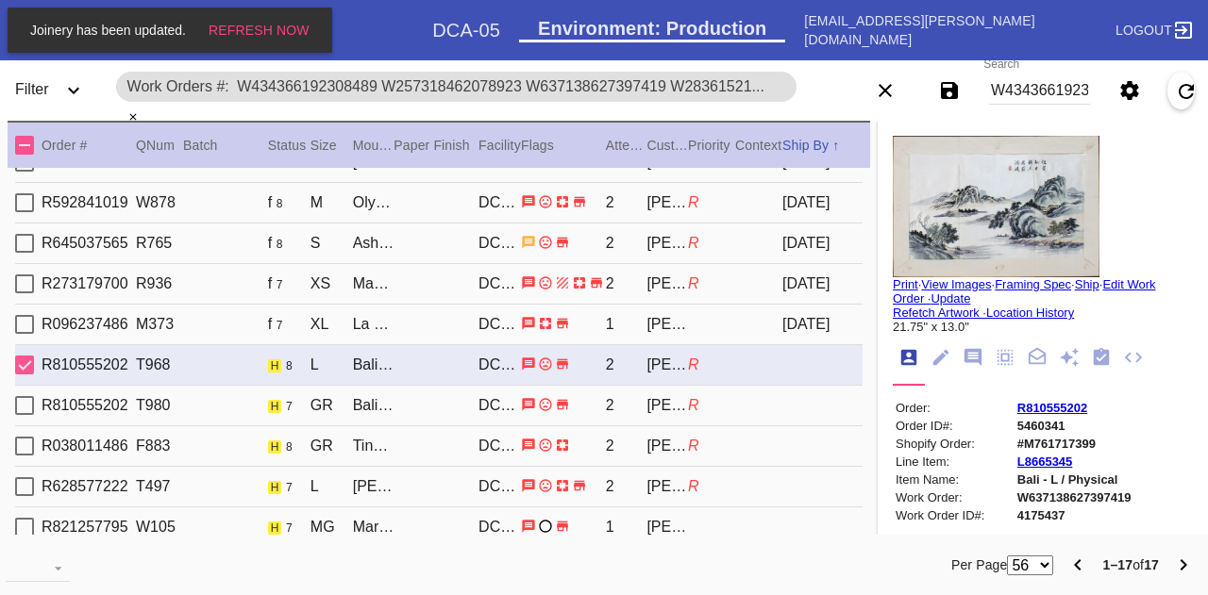
scroll to position [11, 0]
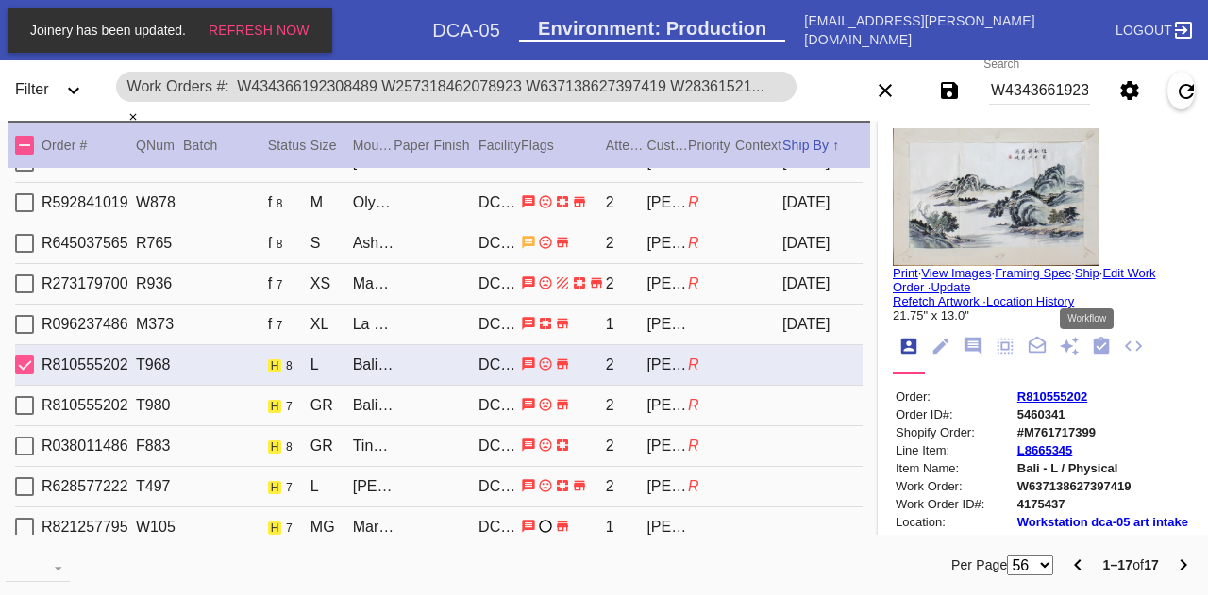
click at [1094, 344] on icon "Workflow" at bounding box center [1102, 345] width 16 height 17
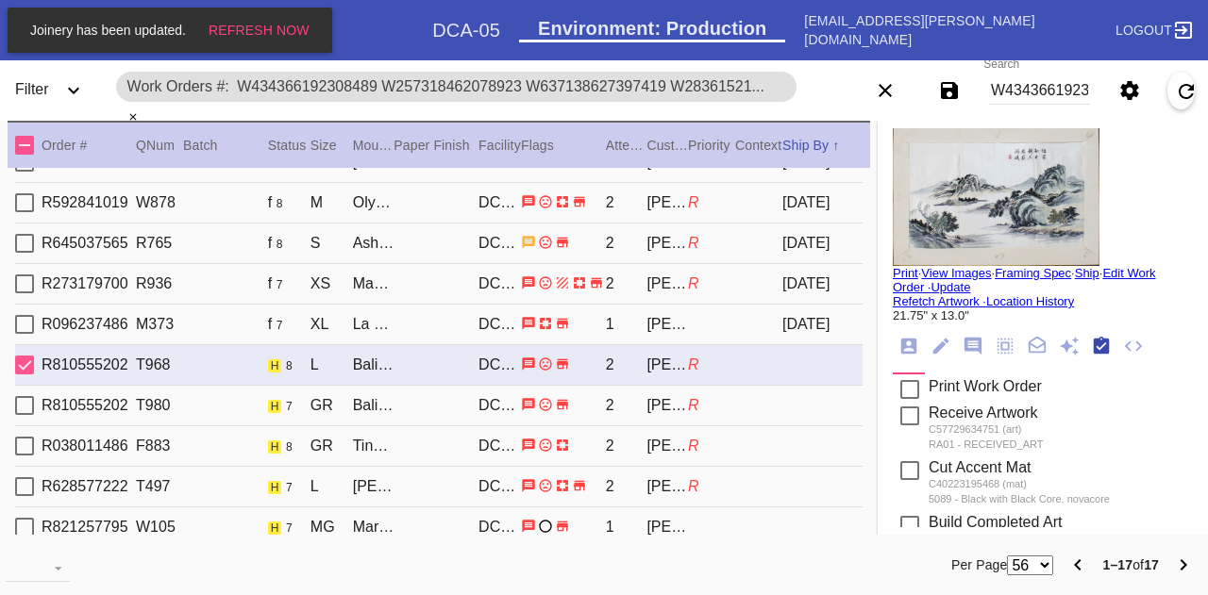
scroll to position [300, 0]
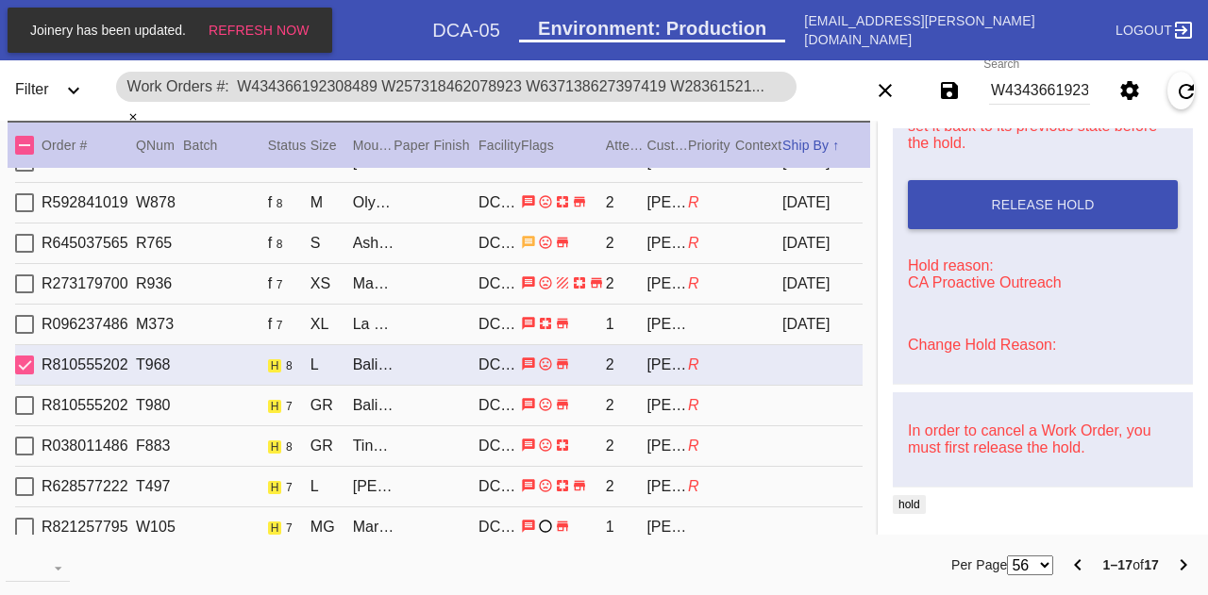
type input "26.0"
type input "29.875"
type textarea "creased and wrinkled, uneven edges, folding of corners. JNT 06/26"
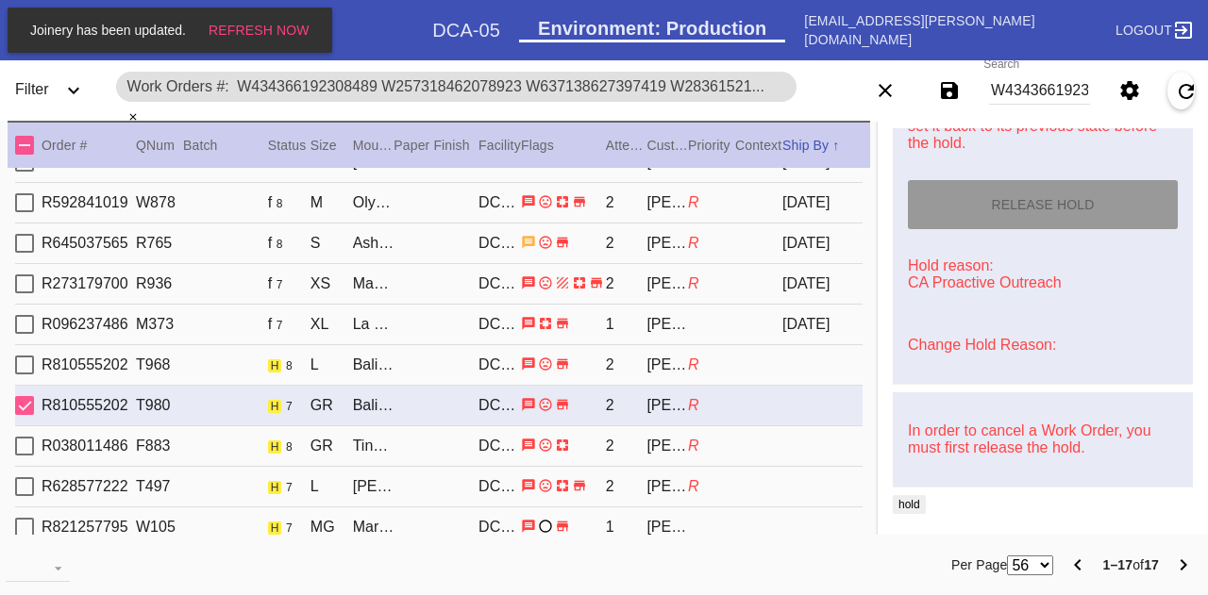
scroll to position [21, 0]
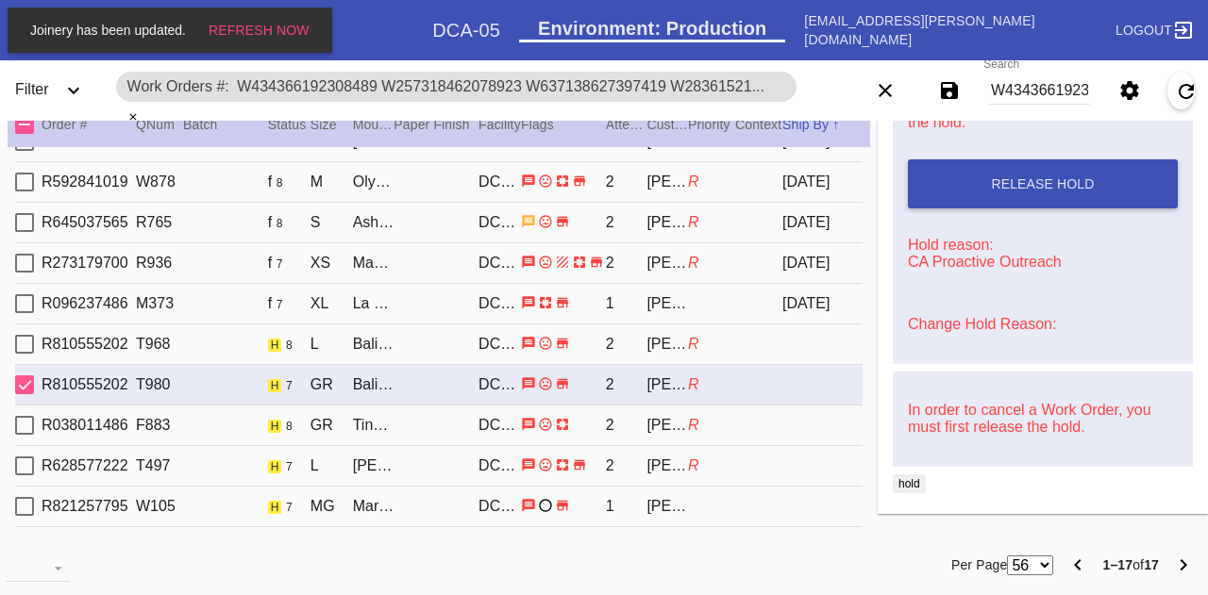
type input "1.0"
type input "2.5"
type input "1.0"
type input "28.5"
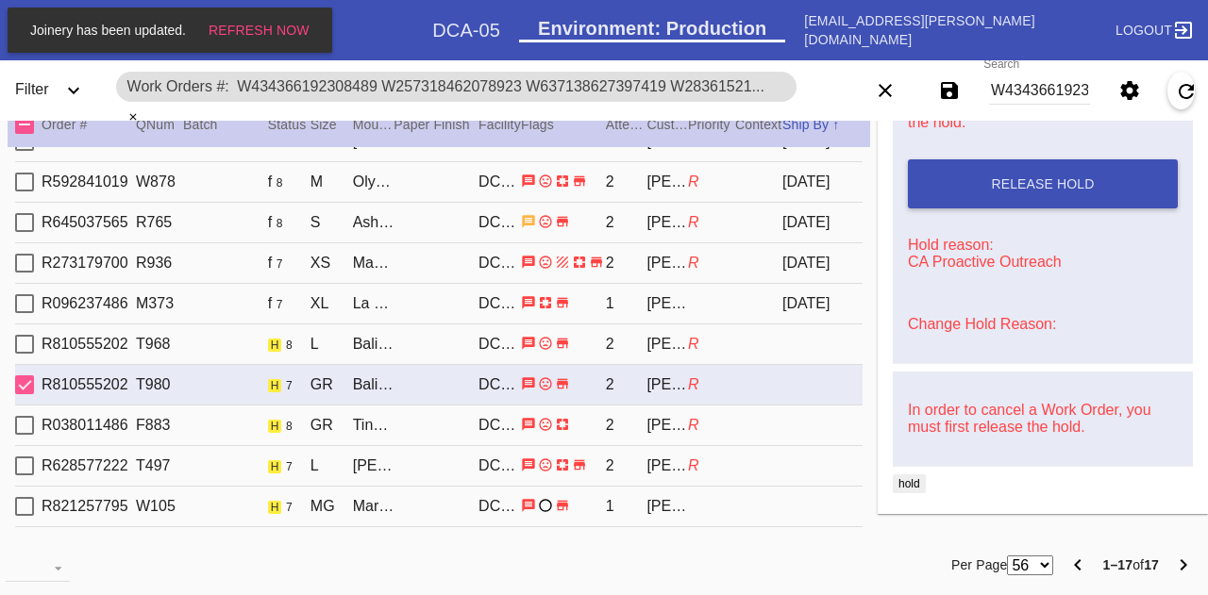
type input "27.5"
type textarea "Lightly wrinkled - MS 7/14"
type input "[DATE]"
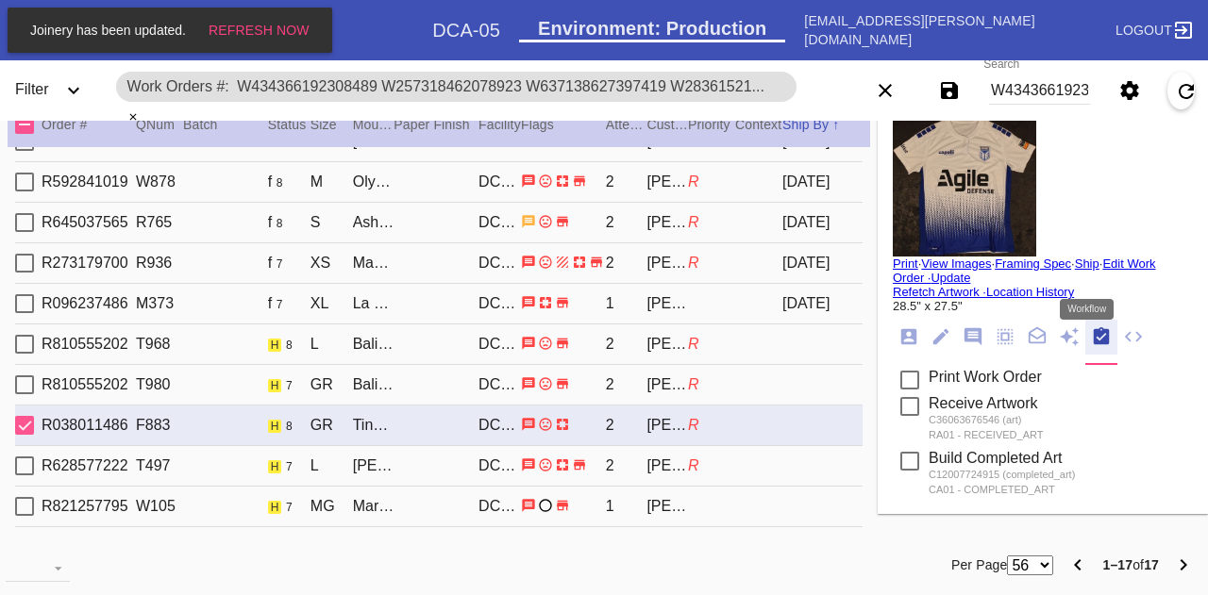
scroll to position [953, 0]
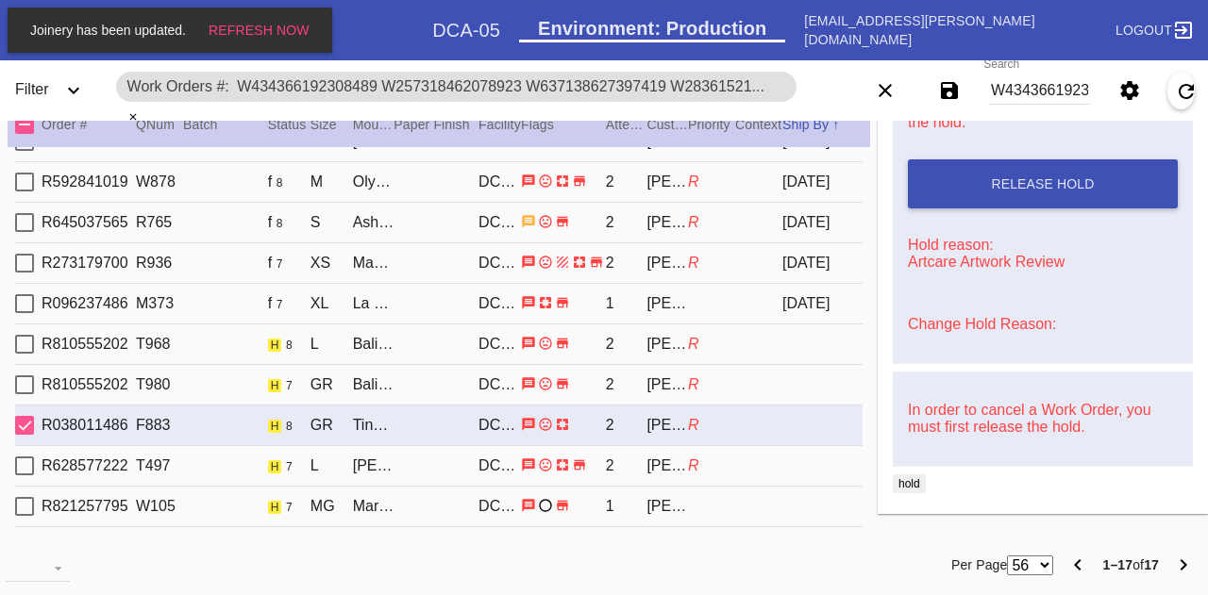
type input "1.5"
type input "14.5"
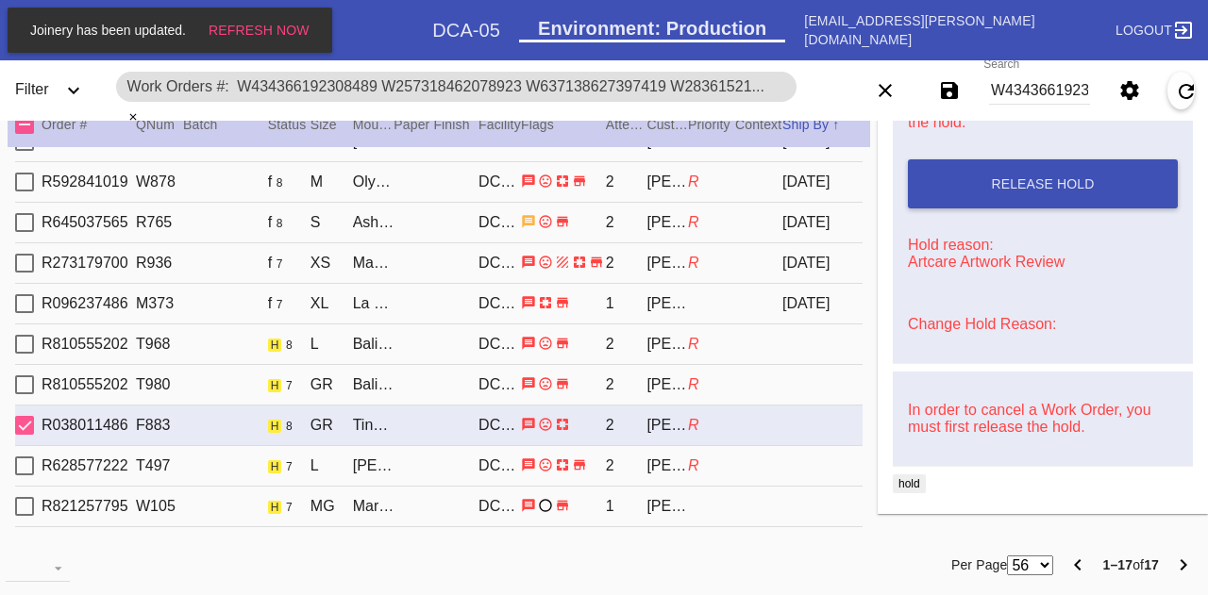
type input "14.5"
type textarea "Newspaper lightly warped. Light wear on spine of magazine."
type input "[DATE]"
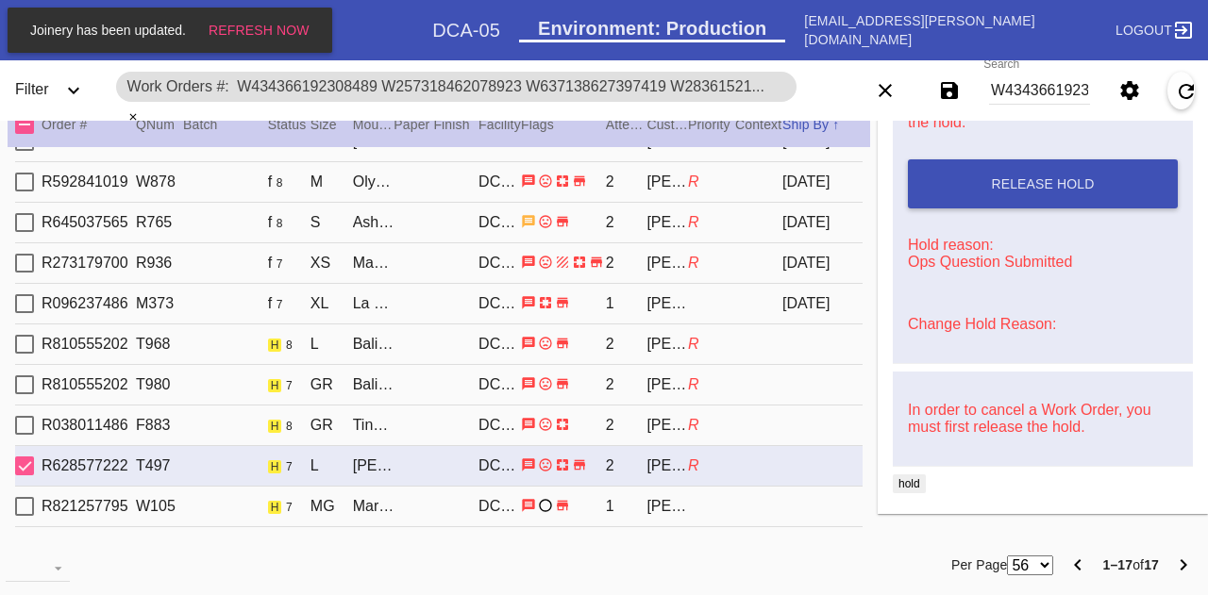
type input "0.0"
type input "39.375"
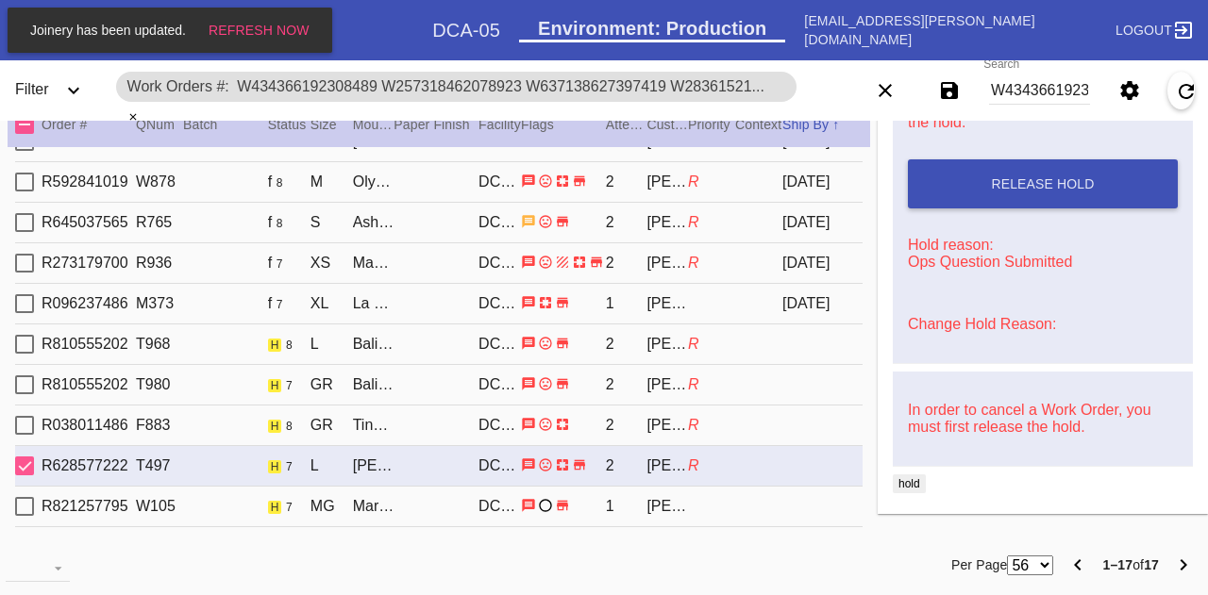
type input "55.125"
type textarea "matte finish. small creases throughout"
type input "[DATE]"
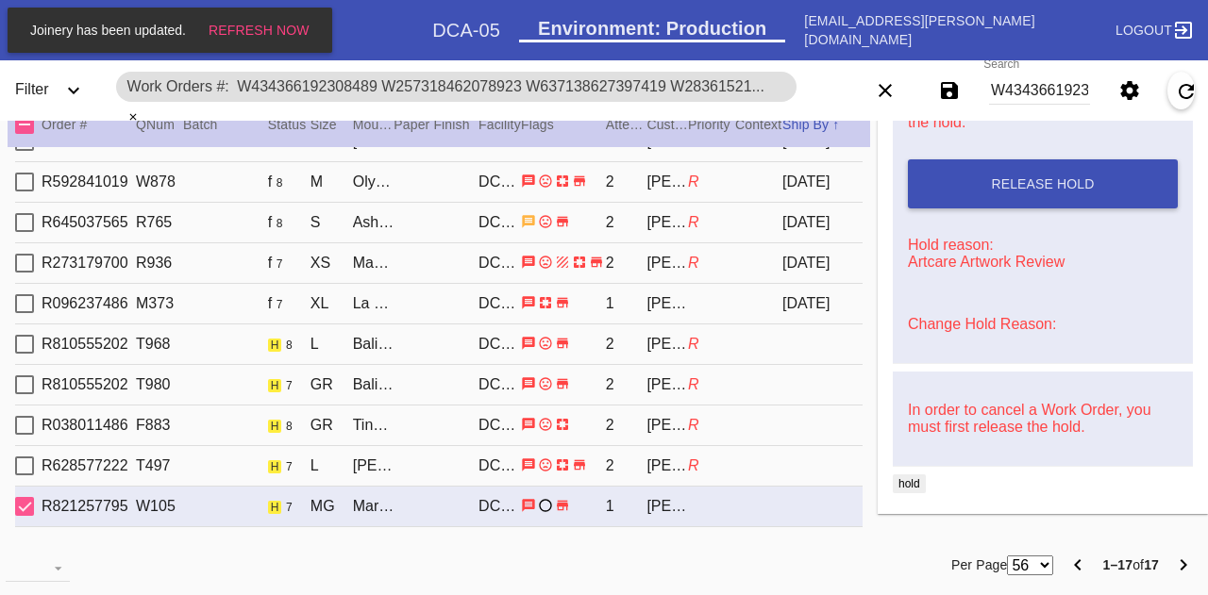
scroll to position [0, 0]
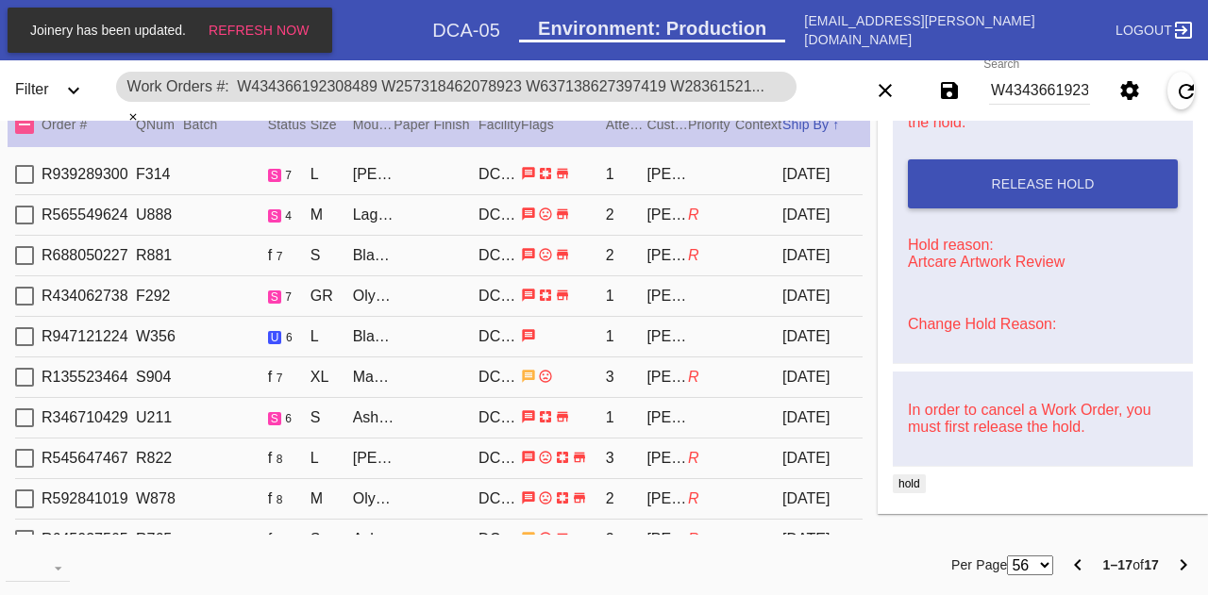
click at [478, 176] on div "DCA-05" at bounding box center [499, 174] width 42 height 17
type input "1.5"
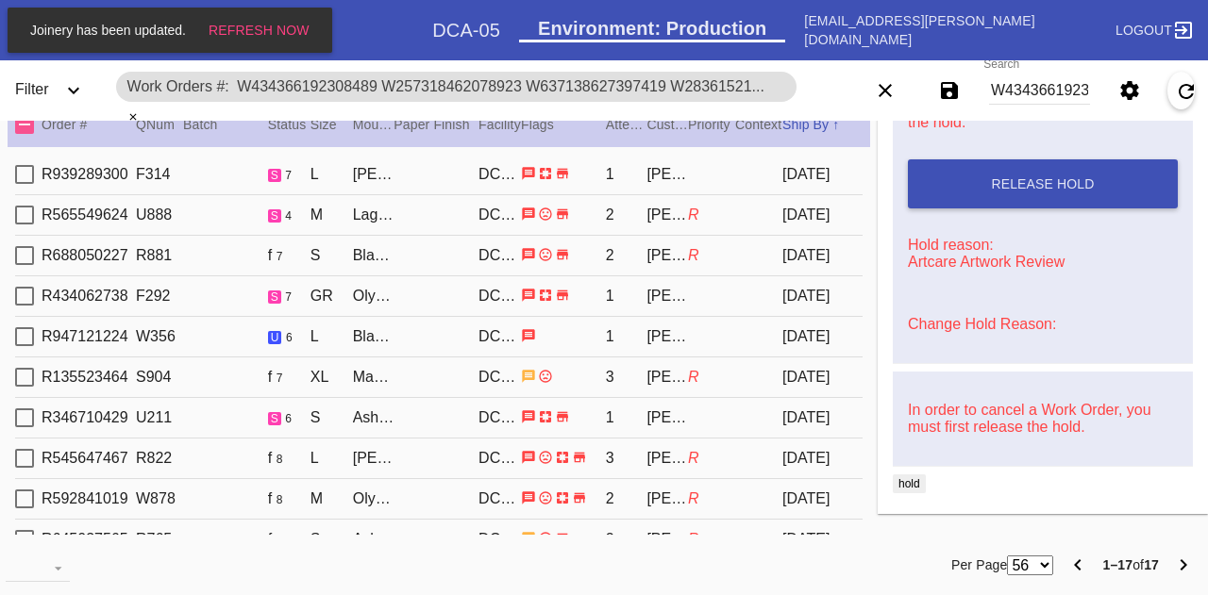
type input "24.0"
type input "16.25"
type textarea "Wrinkled, two loose threads top right corner, light fraying throughout - MS 8/5"
type input "[DATE]"
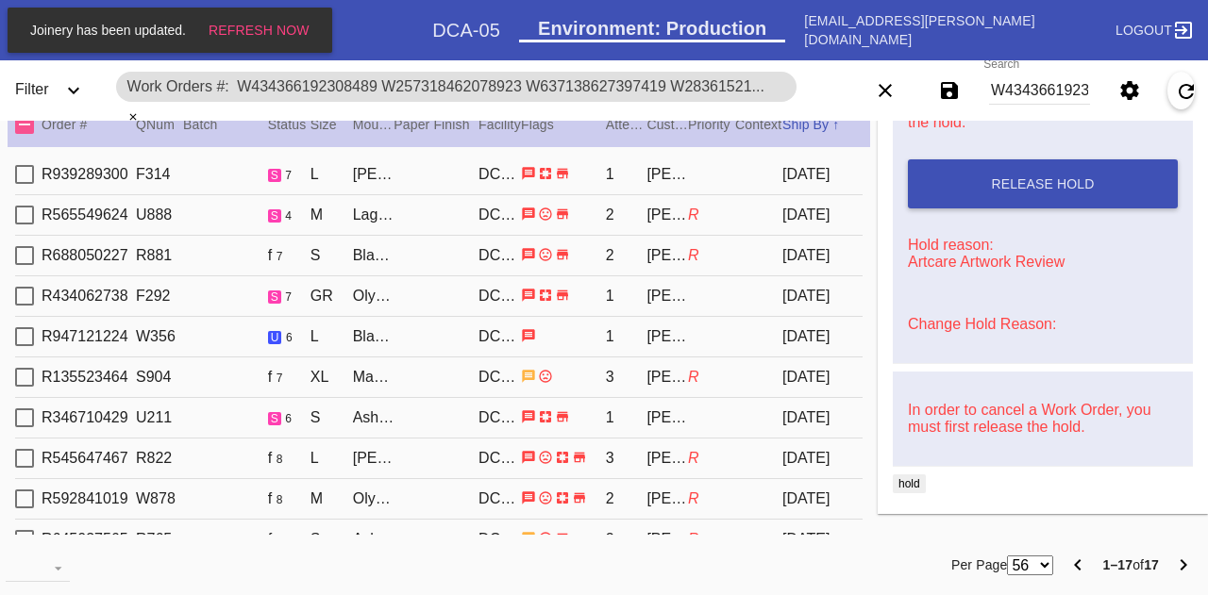
type input "[DATE]"
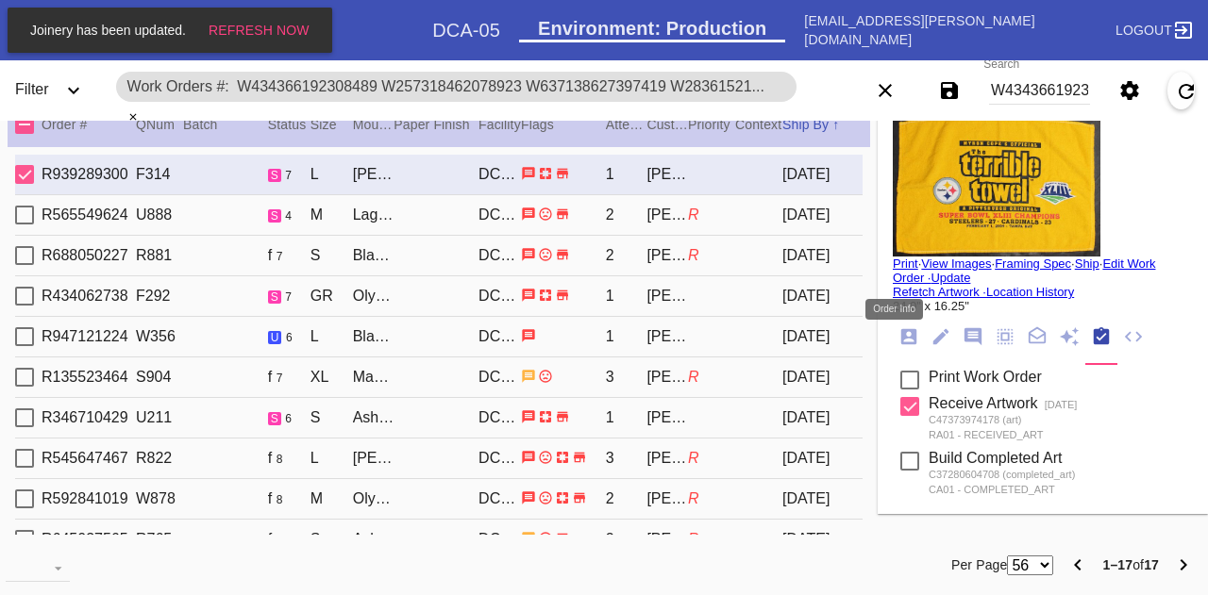
click at [898, 346] on icon "Order Info" at bounding box center [908, 336] width 21 height 21
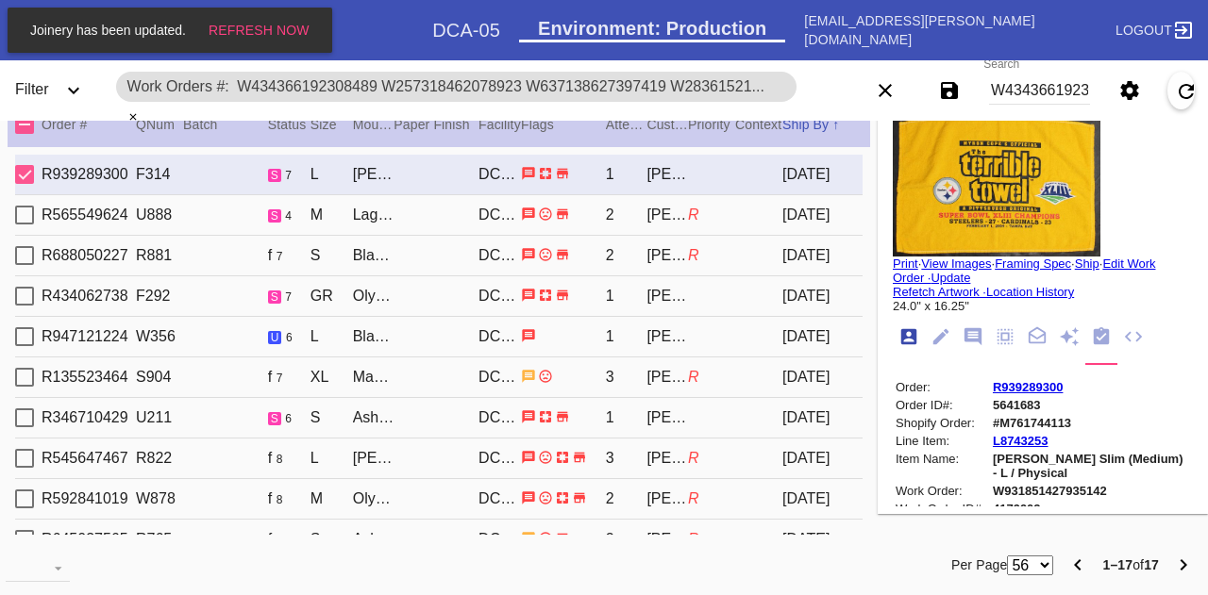
scroll to position [23, 0]
click at [917, 199] on img at bounding box center [997, 186] width 208 height 142
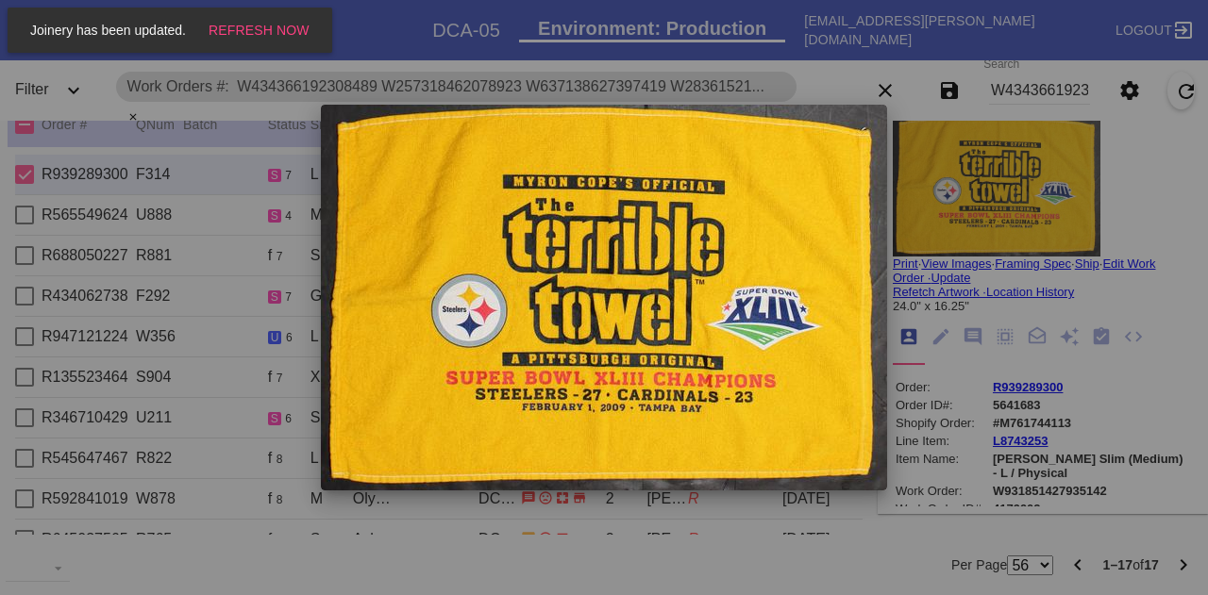
click at [917, 199] on div at bounding box center [604, 297] width 1208 height 595
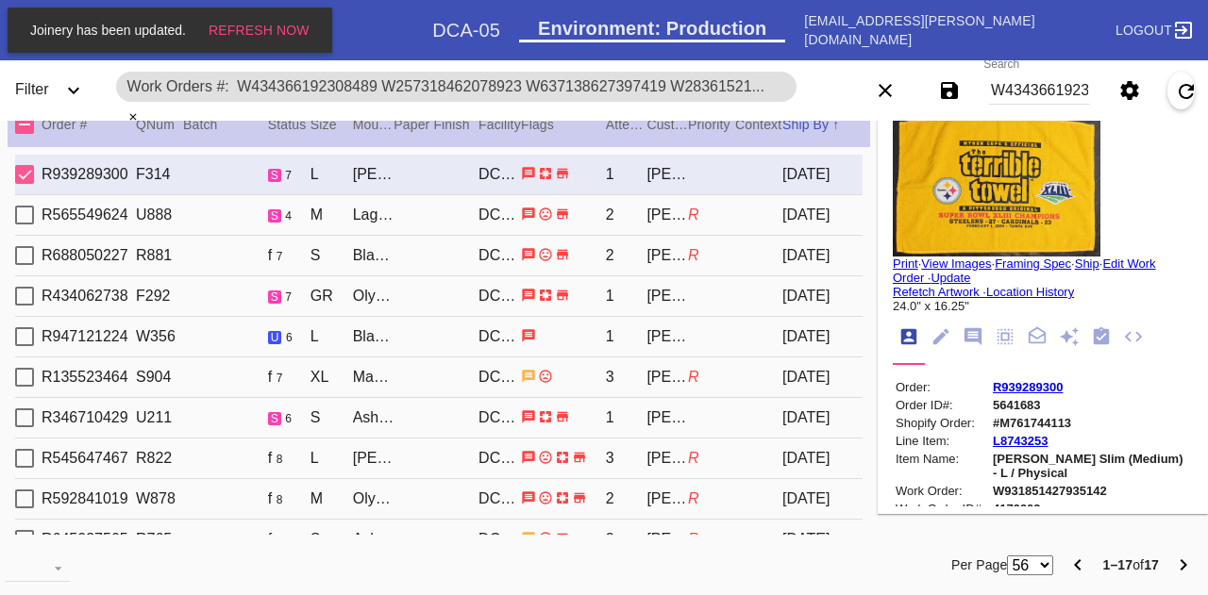
click at [1022, 100] on input "W434366192308489 W257318462078923 W637138627397419 W283615210755666 W7424521948…" at bounding box center [1039, 90] width 101 height 28
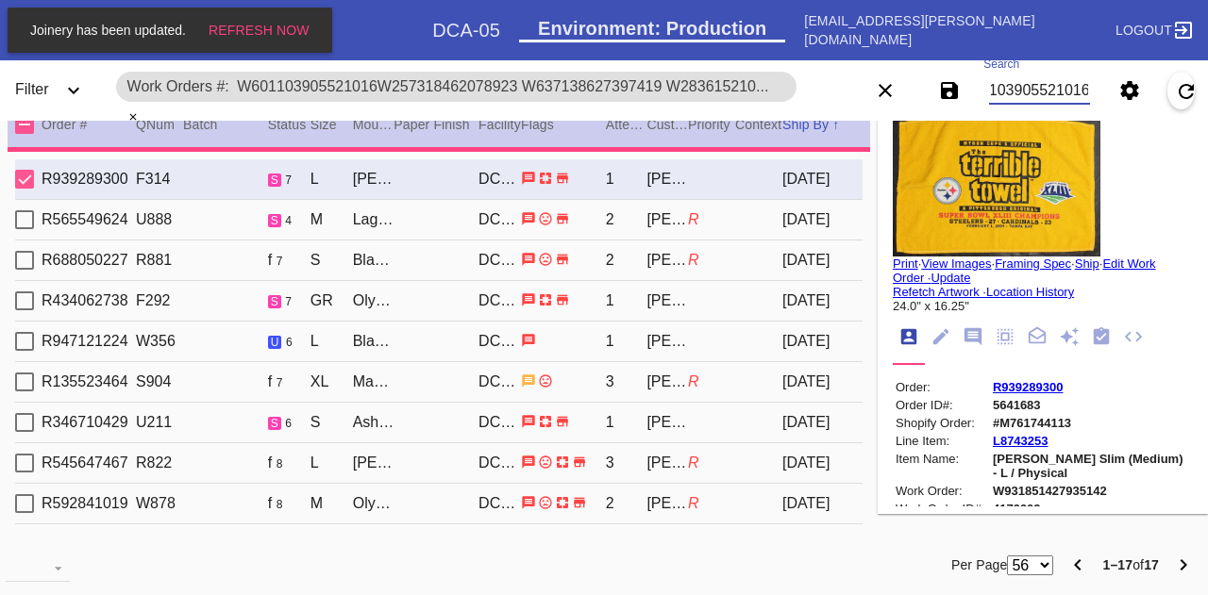
click at [1022, 100] on input "W601103905521016W257318462078923 W637138627397419 W283615210755666 W74245219483…" at bounding box center [1039, 90] width 101 height 28
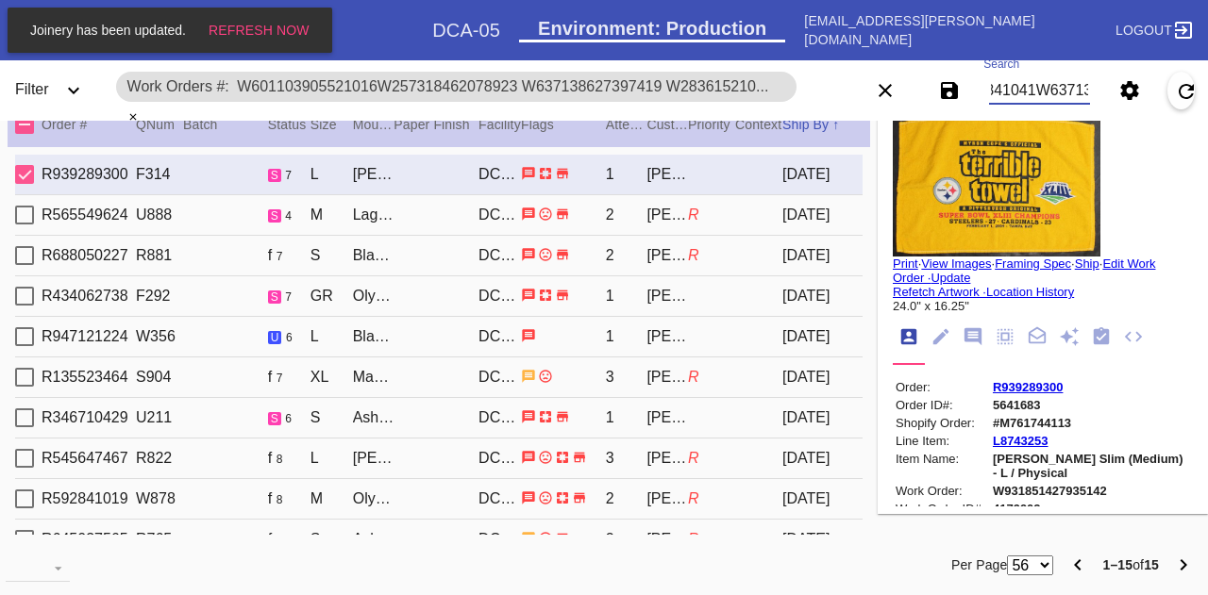
scroll to position [0, 9]
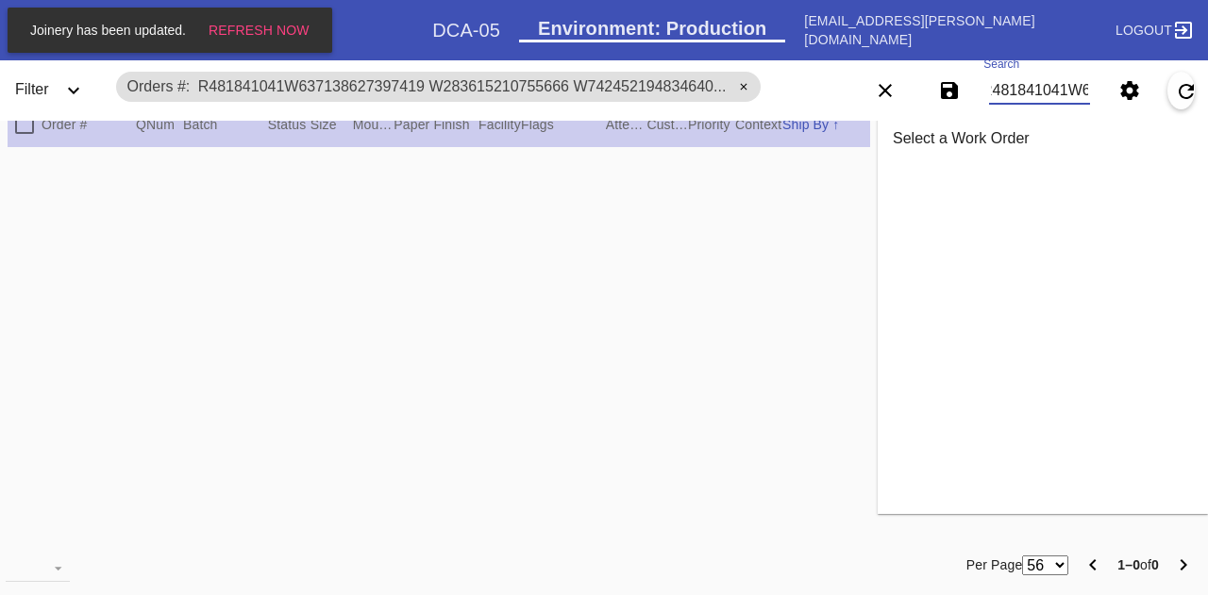
click at [1022, 100] on input "R481841041W637138627397419 W283615210755666 W742452194834640 W203384848385614 W…" at bounding box center [1039, 90] width 101 height 28
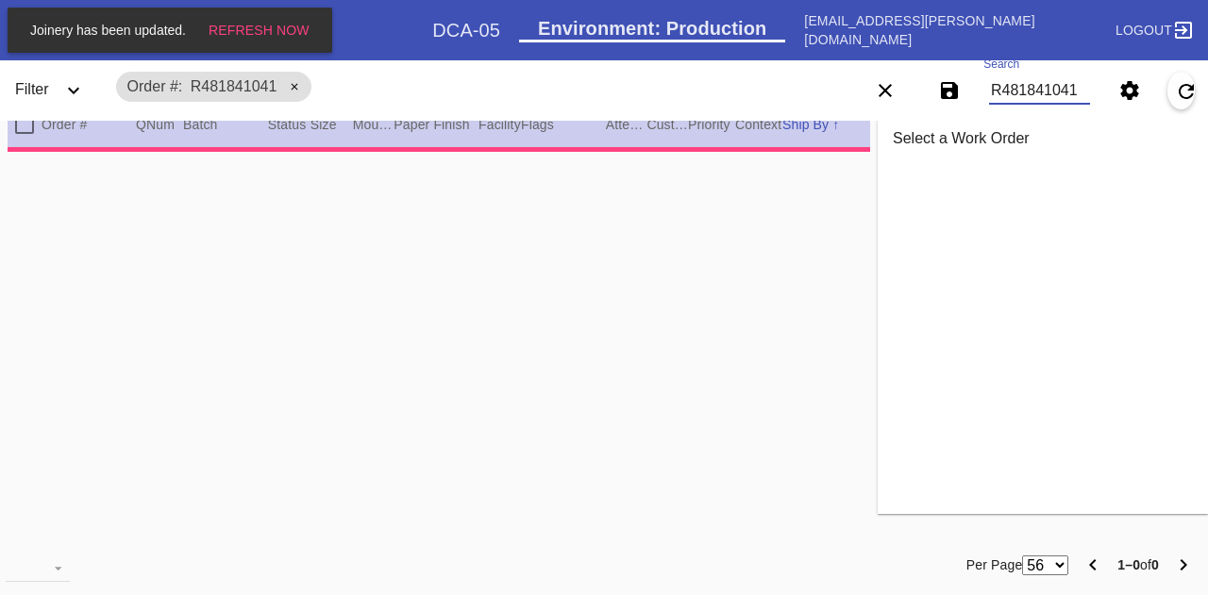
type input "R481841041"
click at [666, 176] on div at bounding box center [439, 346] width 862 height 388
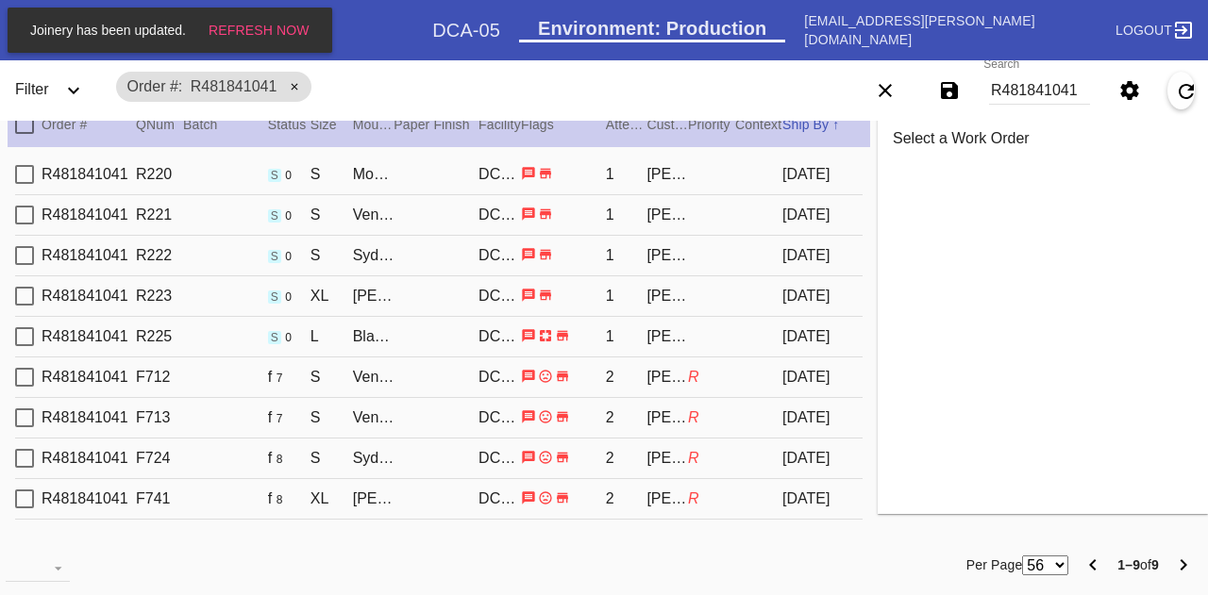
click at [493, 333] on div "DCA-05" at bounding box center [499, 336] width 42 height 17
type input "1.0"
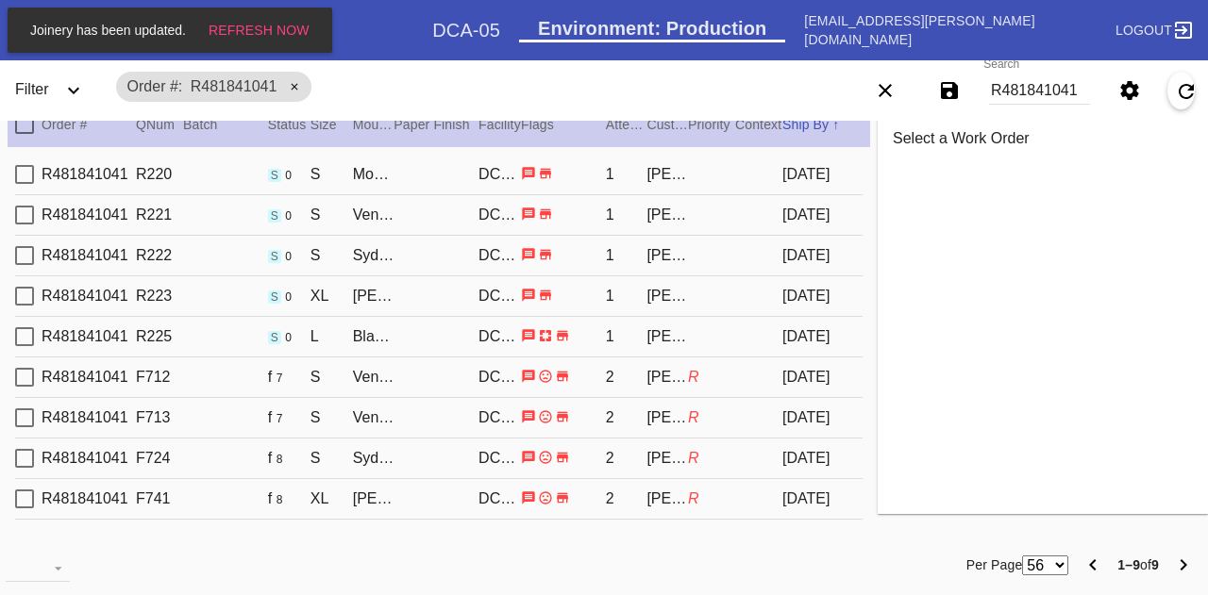
type input "0.1875"
type input "14.375"
type input "20.25"
type textarea "art is slightly curled up on the top and bottom edges of the art. there are som…"
type input "[DATE]"
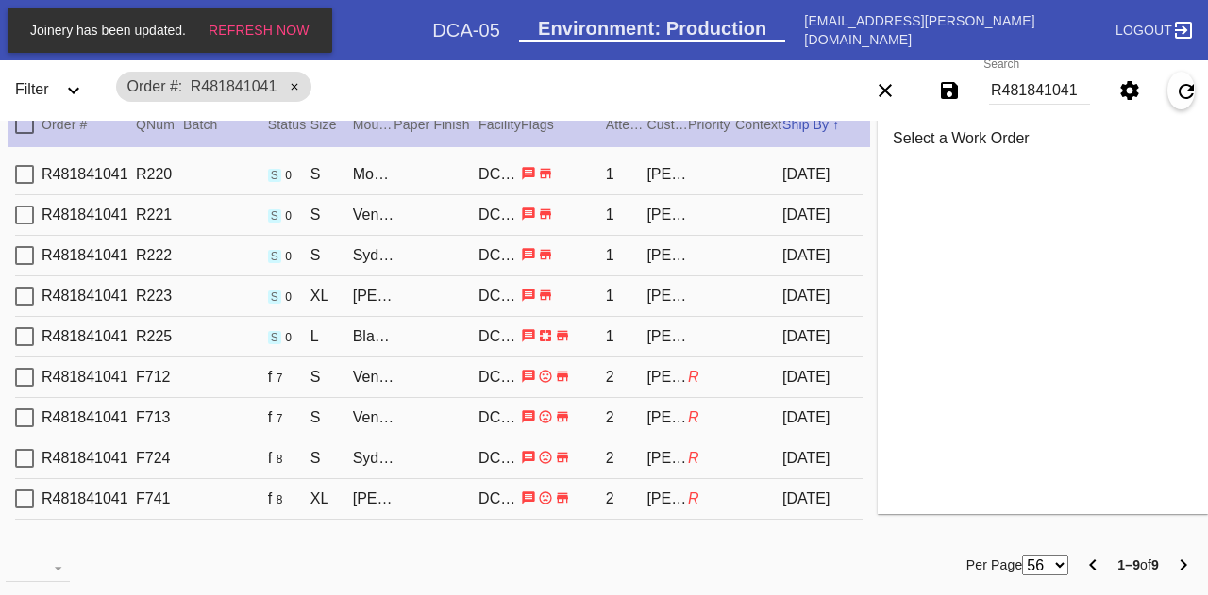
type input "[DATE]"
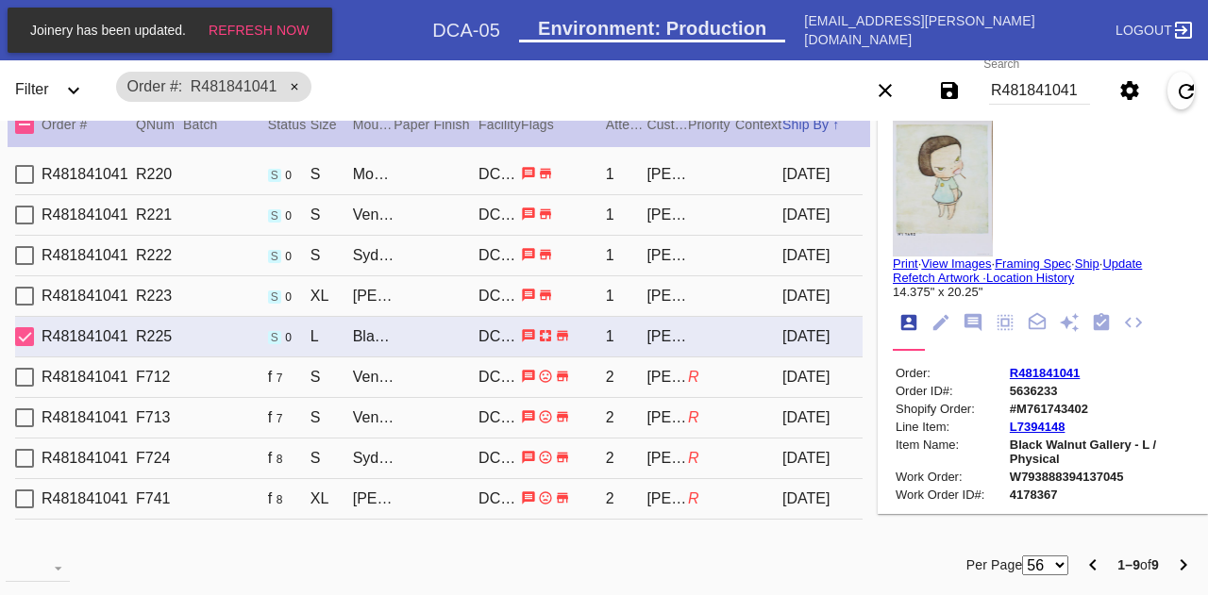
type input "0.0"
type input "19.625"
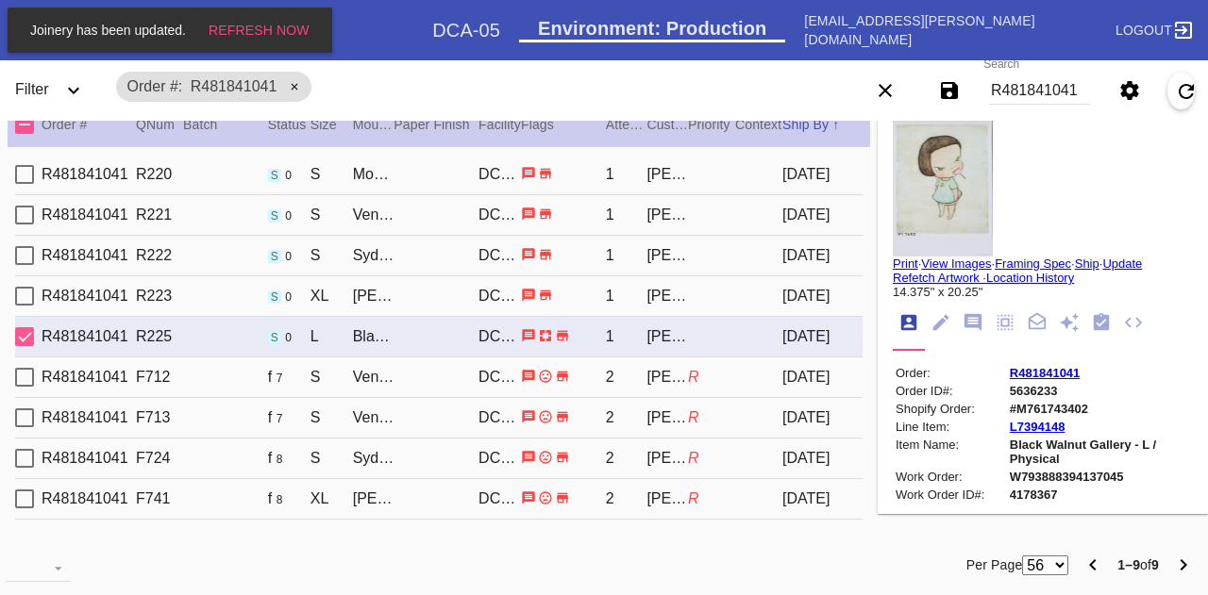
type input "19.625"
type textarea "Thicker paper. Left and right edges curled upwards. Pencil writing along the bo…"
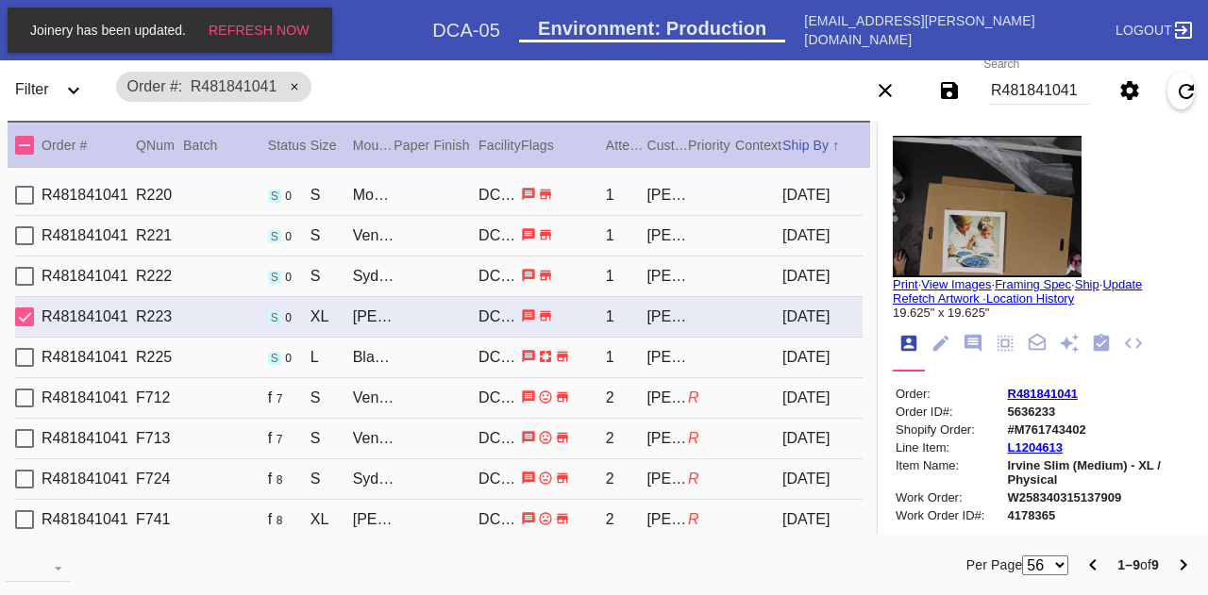
type input "1.5"
type input "6.75"
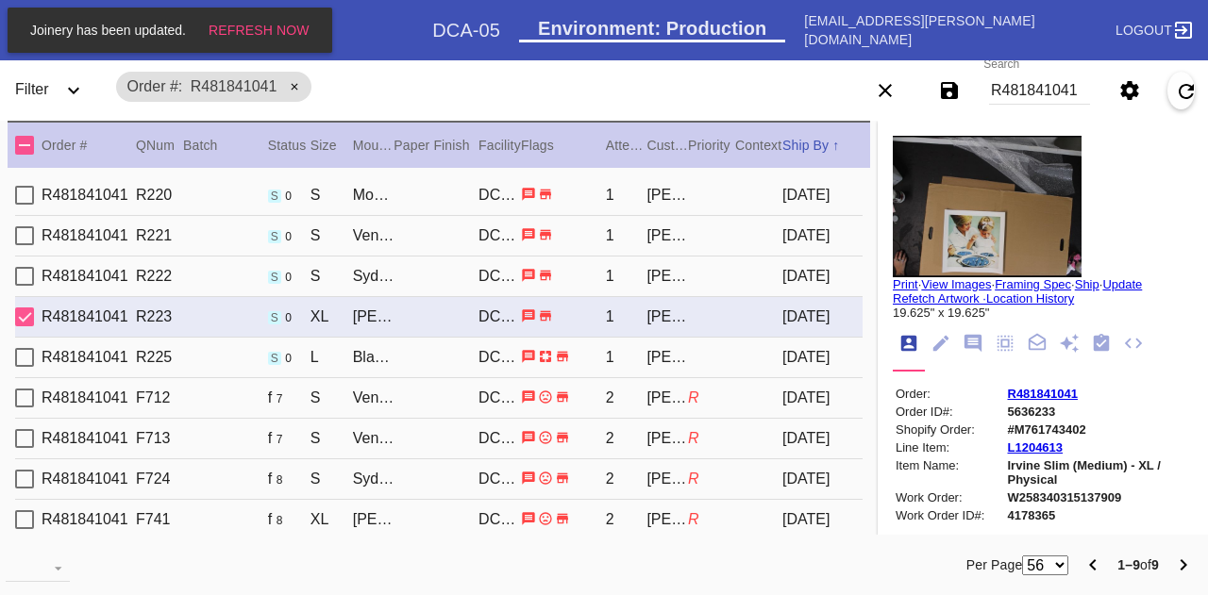
type input "8.375"
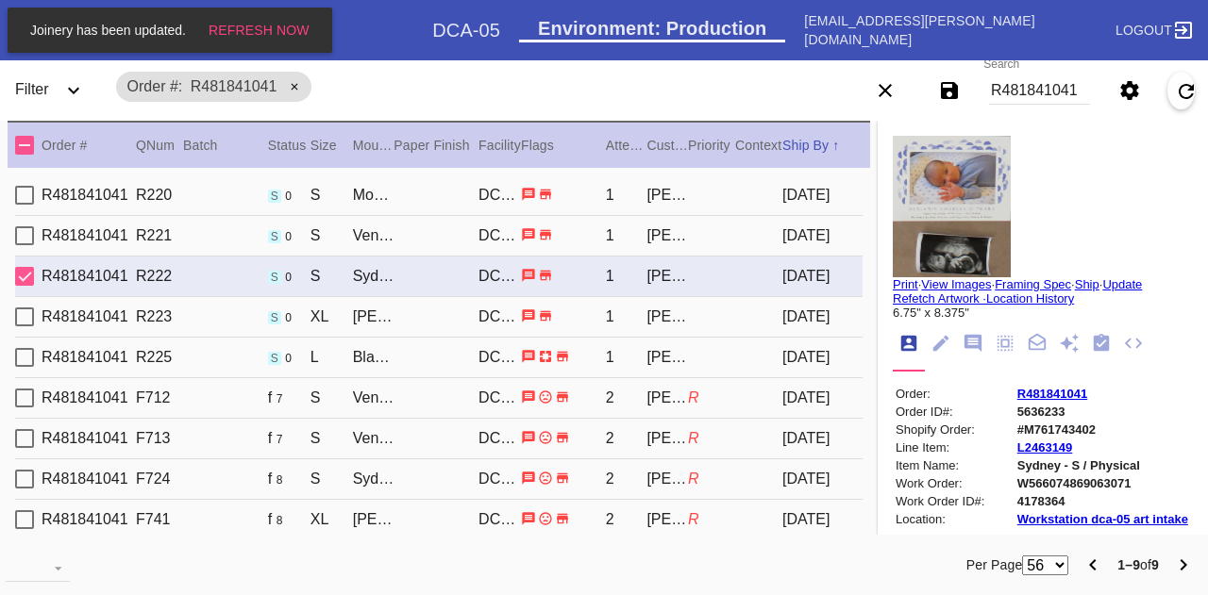
scroll to position [21, 0]
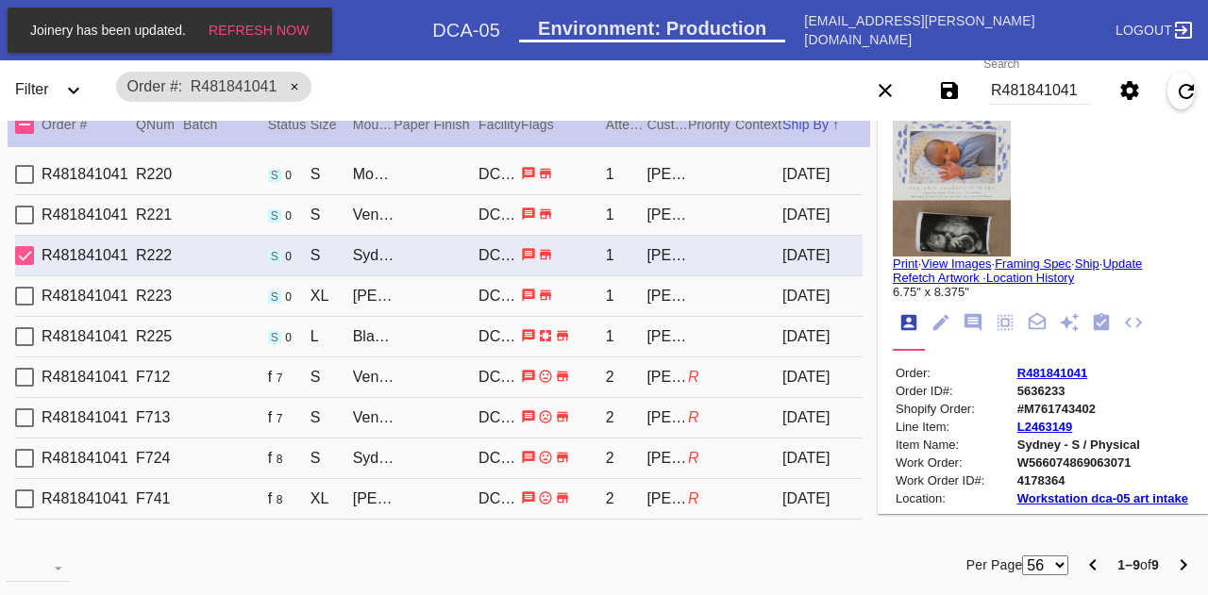
type textarea "sonogram curling up from top and bottom edges; sonogram is crinkled throughout;…"
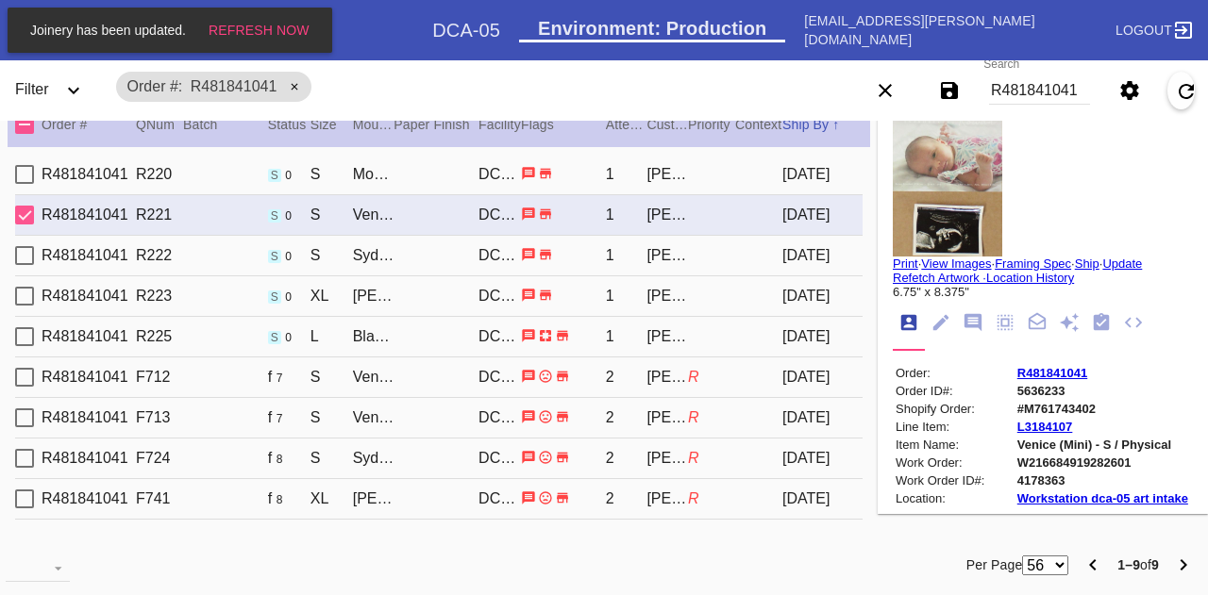
scroll to position [0, 0]
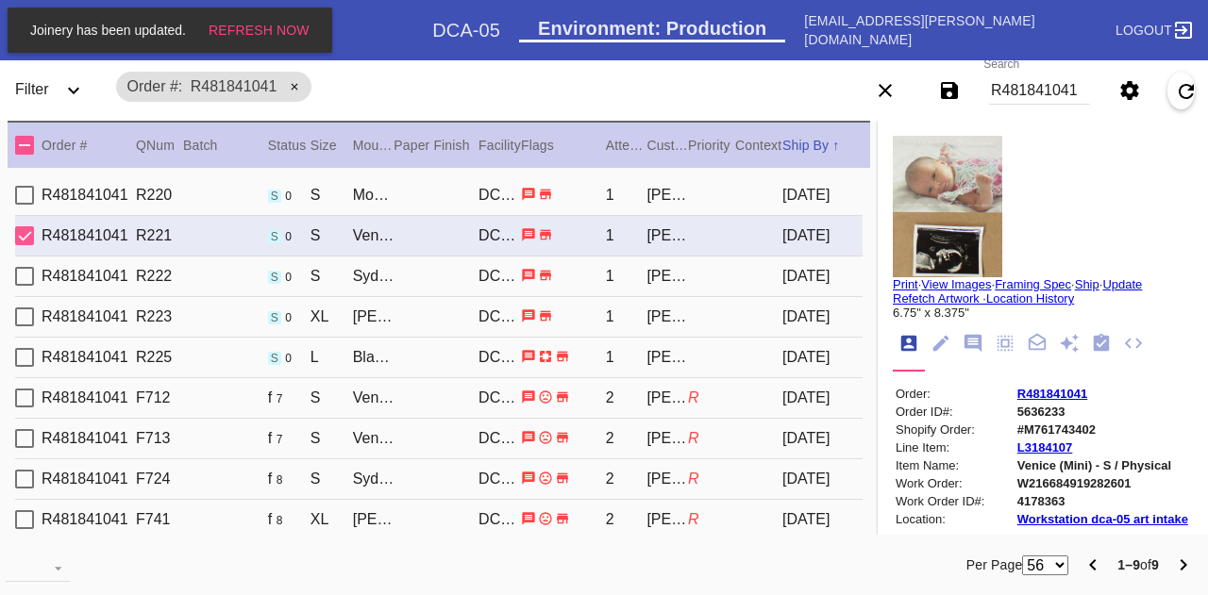
type input "4.75"
type input "11.375"
type textarea "sono very curled edges; creasing/indents thru out; sticky residue/staining thru…"
type input "[DATE]"
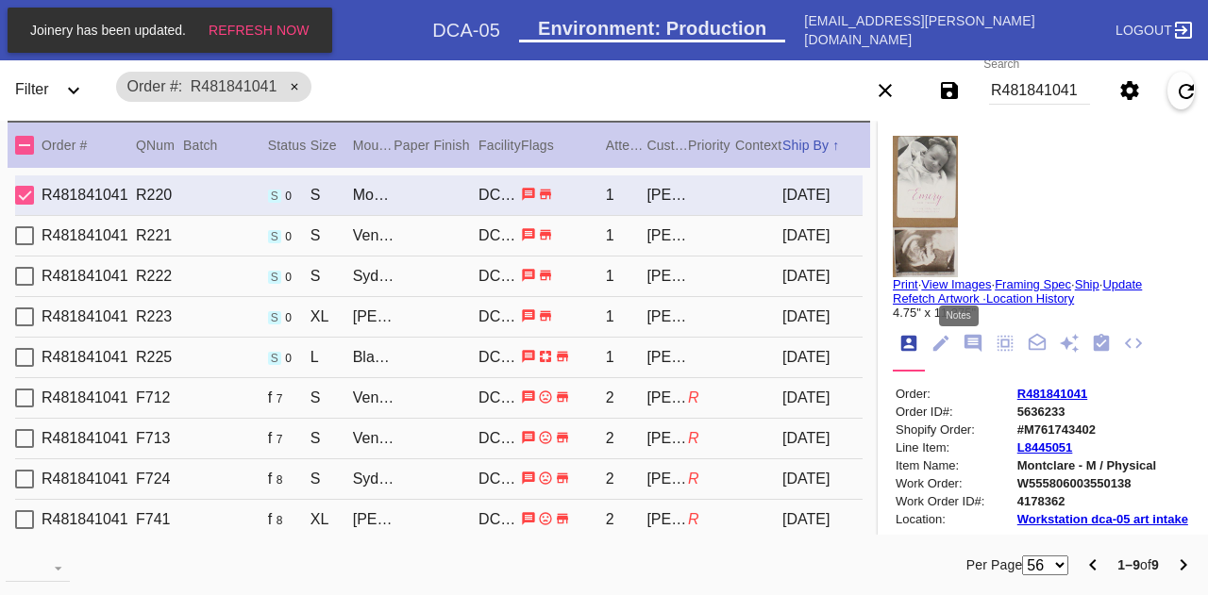
click at [964, 338] on icon "Notes" at bounding box center [972, 343] width 17 height 17
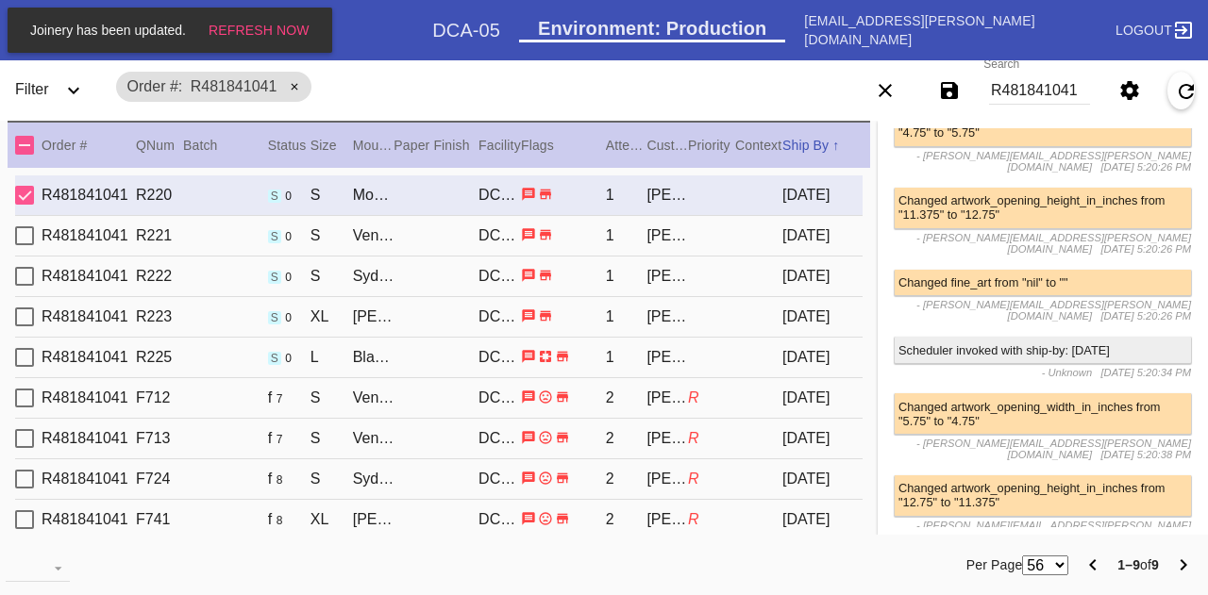
scroll to position [4235, 0]
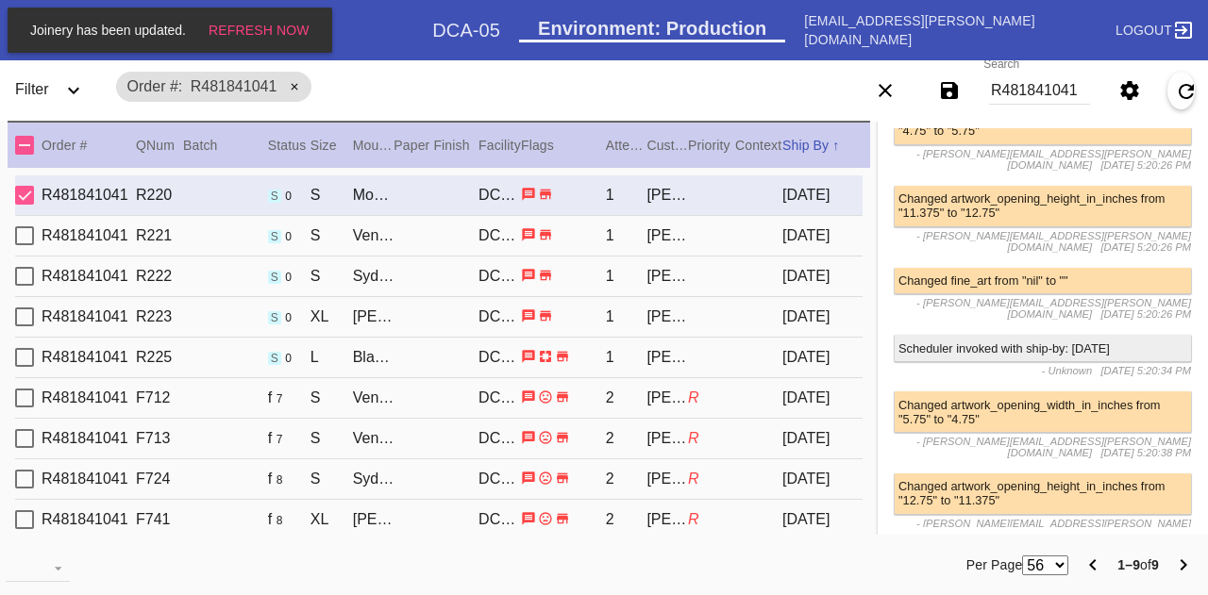
click at [958, 518] on span "- [PERSON_NAME][EMAIL_ADDRESS][PERSON_NAME][DOMAIN_NAME]" at bounding box center [1053, 529] width 275 height 23
